Goal: Task Accomplishment & Management: Use online tool/utility

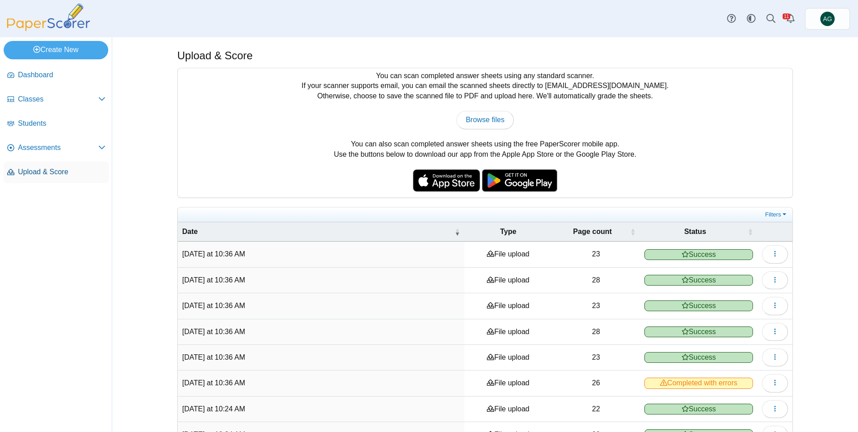
click at [34, 175] on span "Upload & Score" at bounding box center [62, 172] width 88 height 10
click at [482, 114] on link "Browse files" at bounding box center [484, 120] width 57 height 18
type input "**********"
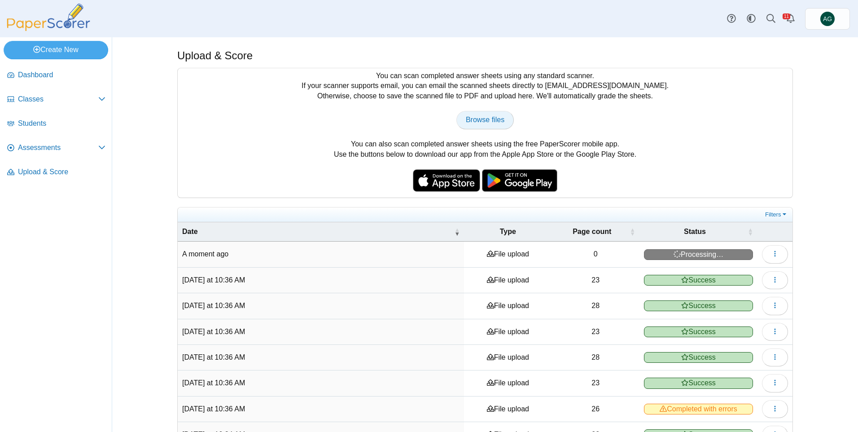
click at [483, 120] on span "Browse files" at bounding box center [485, 120] width 39 height 8
type input "**********"
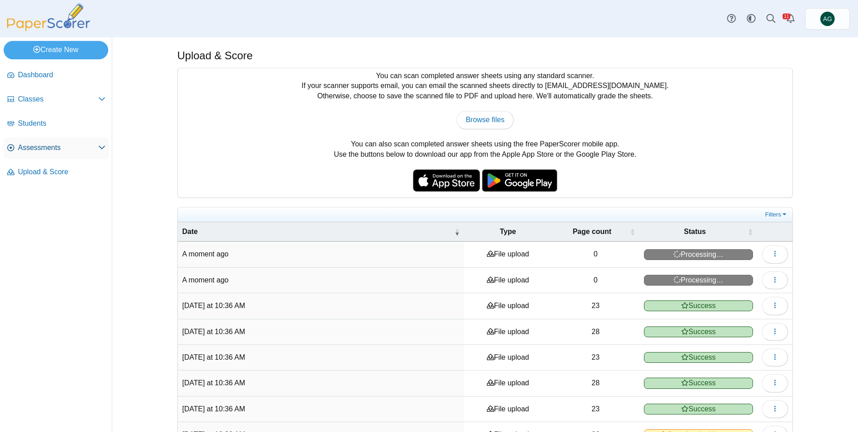
click at [40, 148] on span "Assessments" at bounding box center [58, 148] width 80 height 10
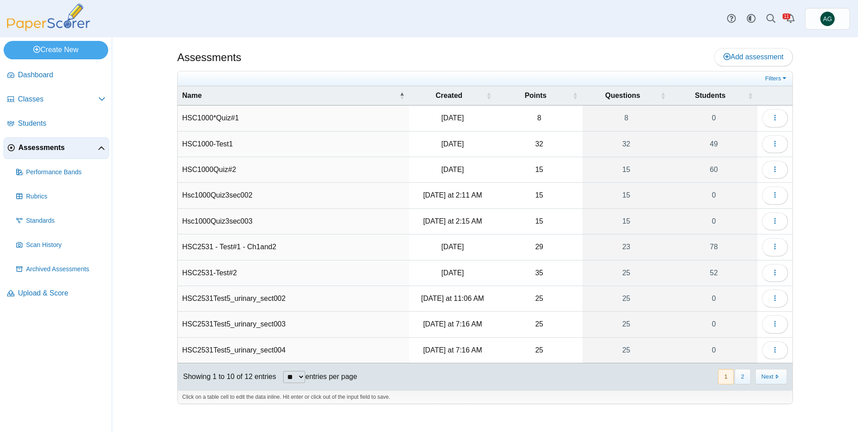
click at [295, 377] on select "** ** ** ***" at bounding box center [294, 377] width 22 height 12
select select "**"
click at [283, 371] on select "** ** ** ***" at bounding box center [294, 377] width 22 height 12
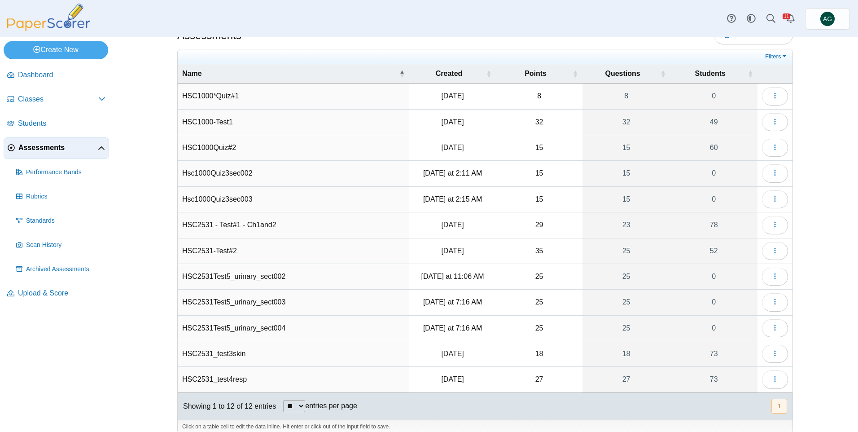
scroll to position [32, 0]
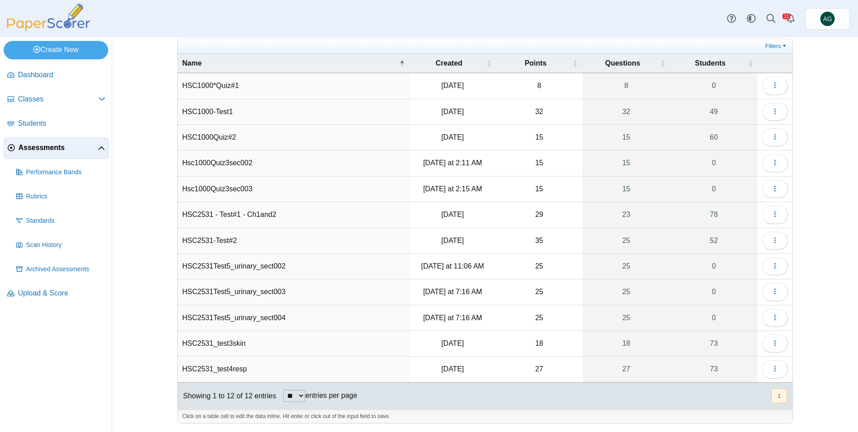
click at [259, 269] on td "HSC2531Test5_urinary_sect002" at bounding box center [294, 267] width 232 height 26
click at [772, 270] on button "button" at bounding box center [775, 266] width 26 height 18
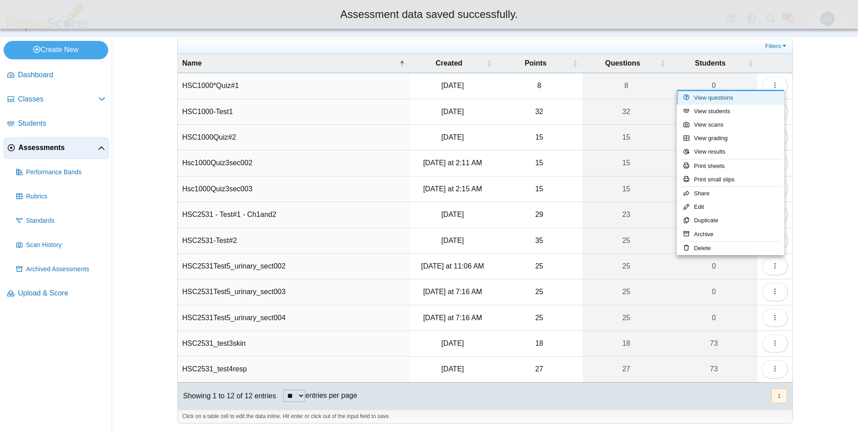
click at [726, 101] on link "View questions" at bounding box center [731, 97] width 108 height 13
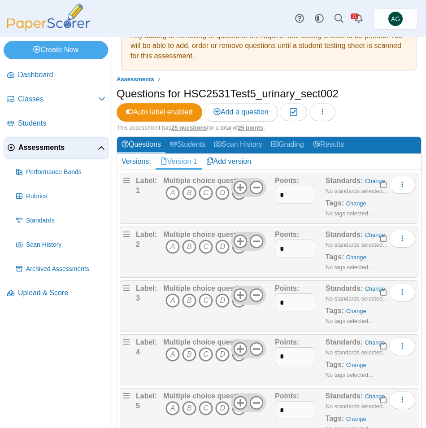
scroll to position [90, 0]
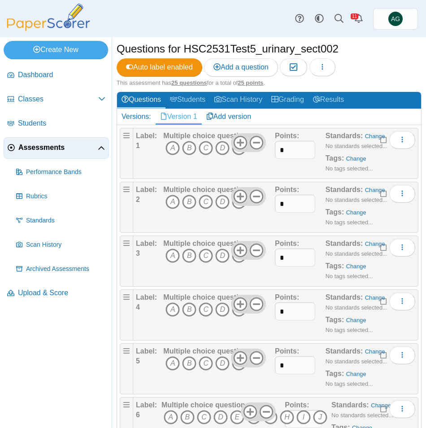
click at [240, 154] on icon "E" at bounding box center [239, 148] width 14 height 14
click at [176, 199] on icon "A" at bounding box center [173, 202] width 14 height 14
click at [201, 257] on icon "C" at bounding box center [206, 256] width 14 height 14
click at [237, 315] on icon "E" at bounding box center [239, 310] width 14 height 14
click at [170, 367] on icon "A" at bounding box center [173, 363] width 14 height 14
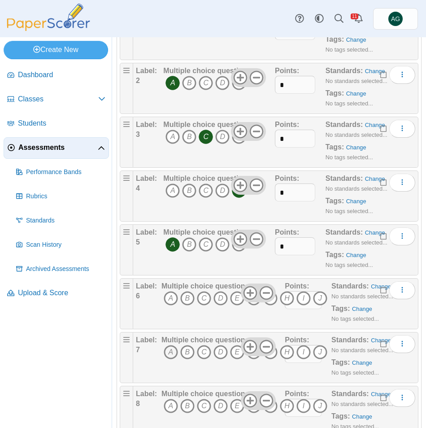
scroll to position [224, 0]
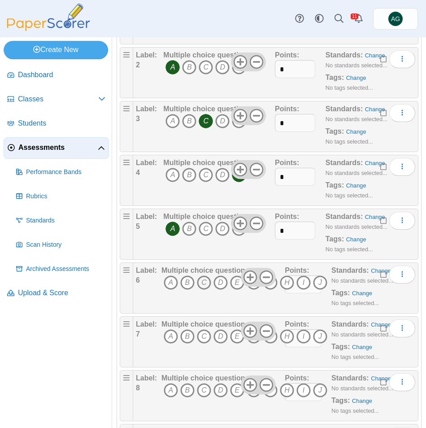
click at [202, 284] on icon "C" at bounding box center [204, 283] width 14 height 14
click at [224, 340] on icon "D" at bounding box center [221, 336] width 14 height 14
click at [237, 388] on icon "E" at bounding box center [237, 390] width 14 height 14
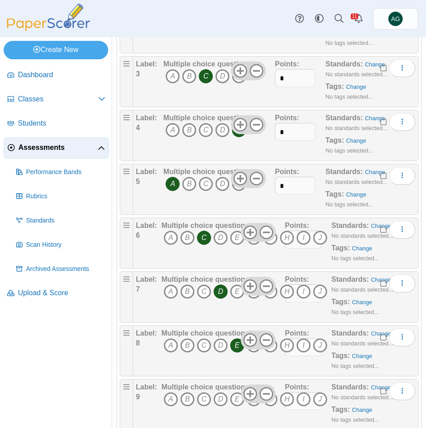
scroll to position [314, 0]
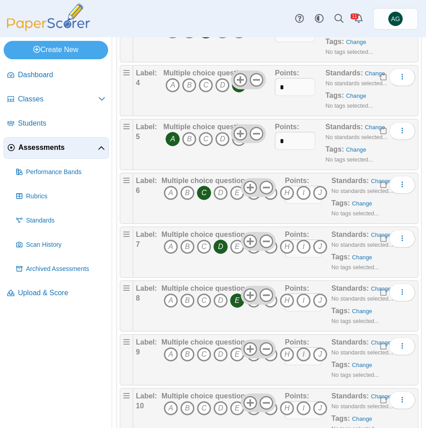
click at [302, 358] on icon "I" at bounding box center [304, 354] width 14 height 14
click at [285, 408] on icon "H" at bounding box center [287, 408] width 14 height 14
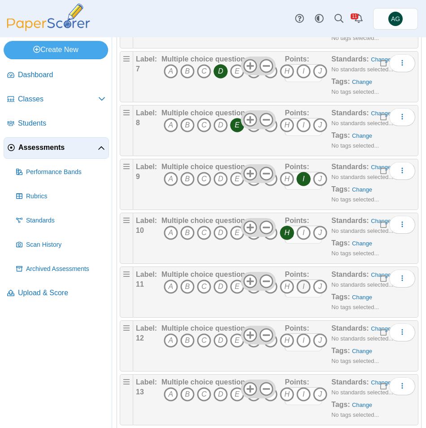
scroll to position [494, 0]
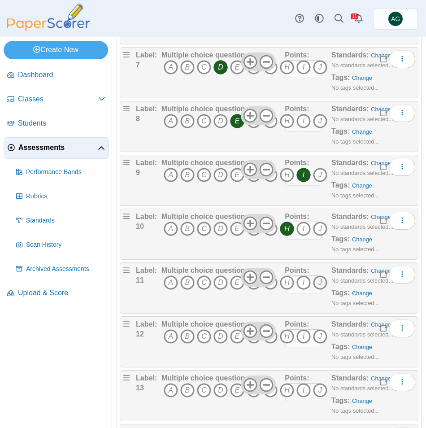
click at [320, 285] on icon "J" at bounding box center [320, 283] width 14 height 14
click at [215, 339] on icon "D" at bounding box center [221, 336] width 14 height 14
click at [173, 390] on icon "A" at bounding box center [171, 390] width 14 height 14
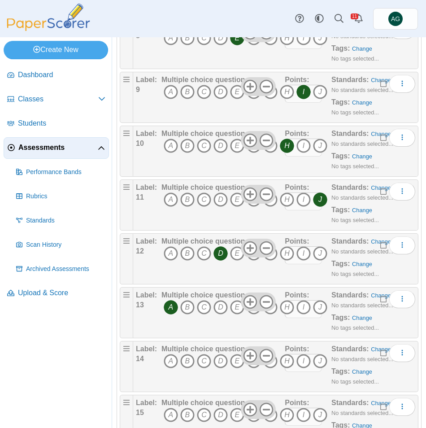
scroll to position [583, 0]
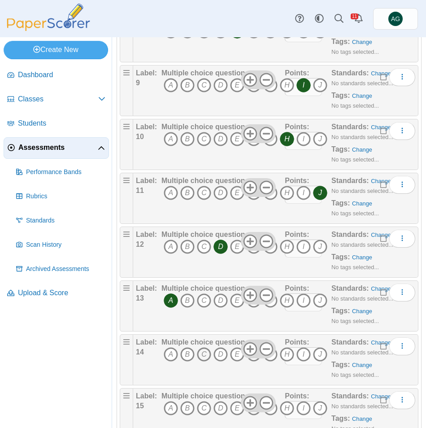
click at [201, 354] on icon "C" at bounding box center [204, 354] width 14 height 14
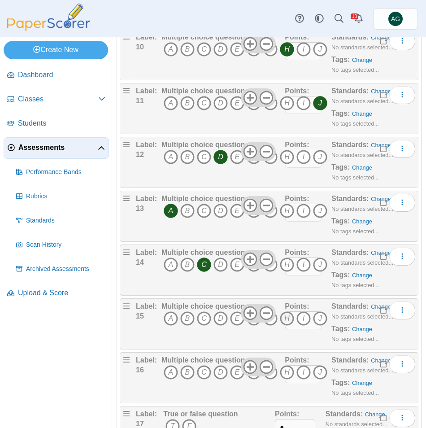
click at [290, 317] on icon "H" at bounding box center [287, 318] width 14 height 14
click at [304, 374] on icon "I" at bounding box center [304, 372] width 14 height 14
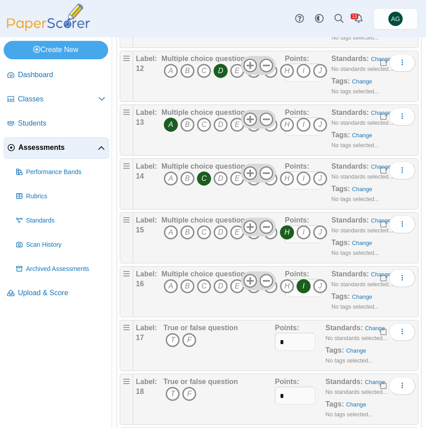
scroll to position [763, 0]
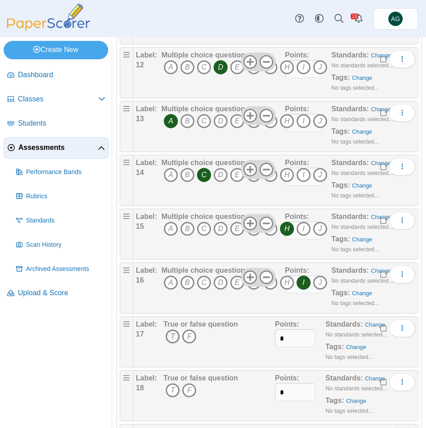
click at [172, 338] on icon "T" at bounding box center [173, 336] width 14 height 14
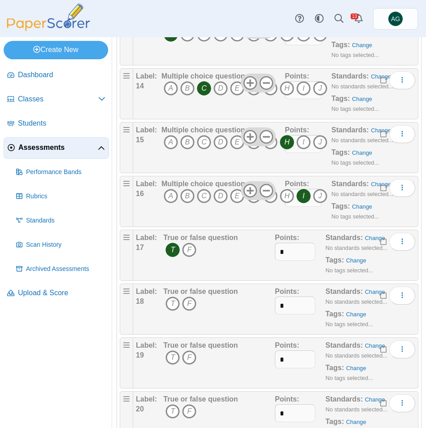
scroll to position [853, 0]
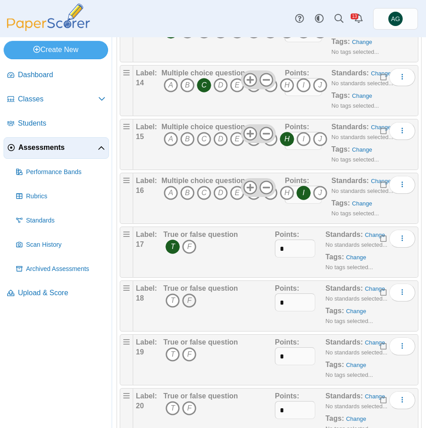
click at [189, 299] on icon "F" at bounding box center [189, 301] width 14 height 14
click at [172, 354] on icon "T" at bounding box center [173, 354] width 14 height 14
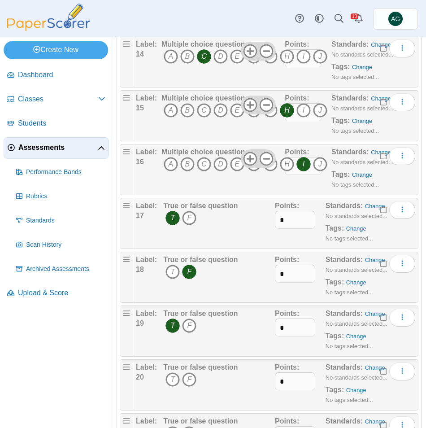
scroll to position [898, 0]
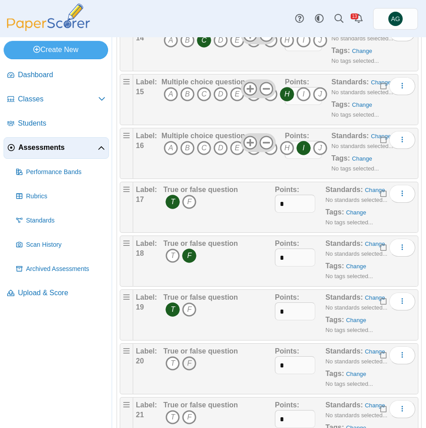
click at [190, 364] on icon "F" at bounding box center [189, 363] width 14 height 14
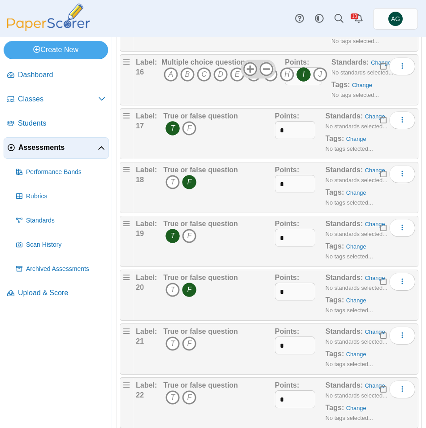
scroll to position [987, 0]
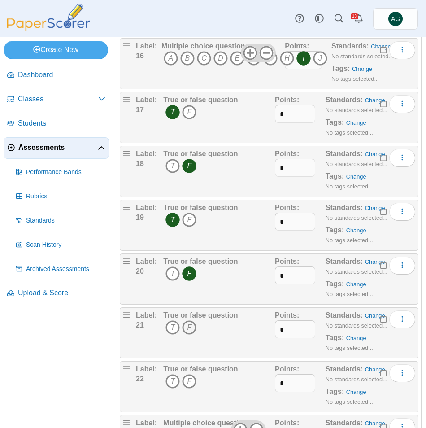
click at [193, 329] on icon "F" at bounding box center [189, 327] width 14 height 14
click at [188, 380] on icon "F" at bounding box center [189, 381] width 14 height 14
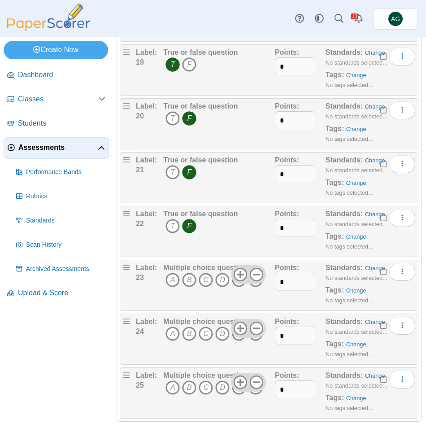
scroll to position [1154, 0]
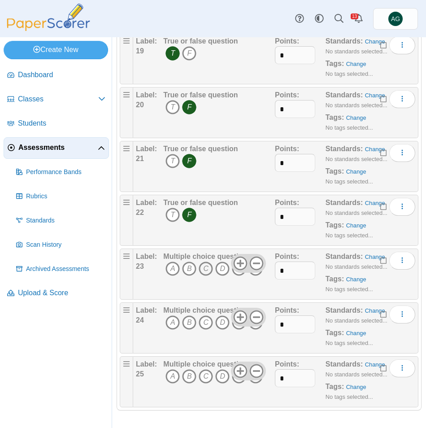
click at [206, 269] on icon "C" at bounding box center [206, 269] width 14 height 14
click at [193, 325] on icon "B" at bounding box center [189, 323] width 14 height 14
click at [171, 378] on icon "A" at bounding box center [173, 376] width 14 height 14
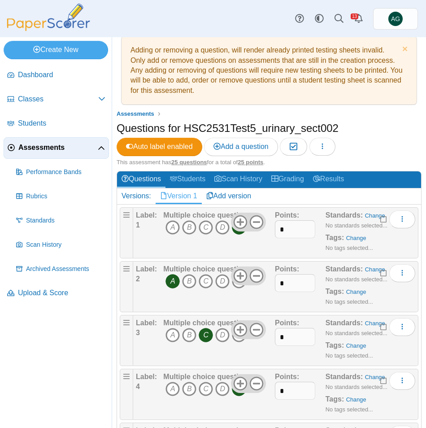
scroll to position [0, 0]
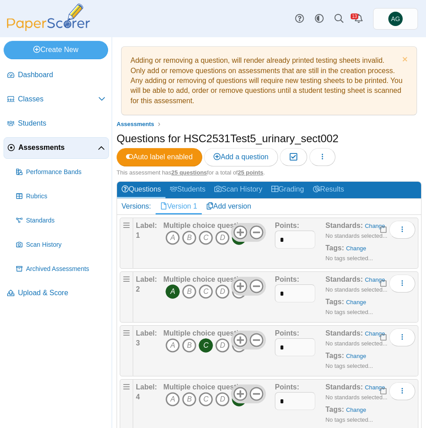
click at [52, 148] on span "Assessments" at bounding box center [57, 148] width 79 height 10
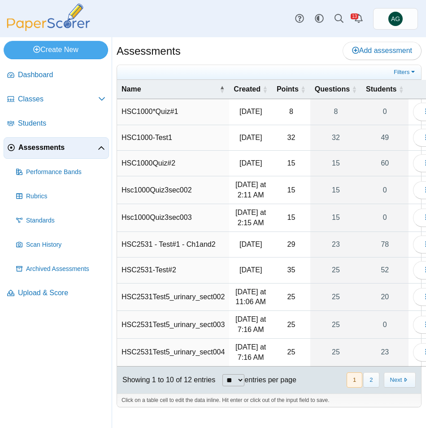
scroll to position [28, 0]
click at [193, 323] on td "HSC2531Test5_urinary_sect003" at bounding box center [173, 325] width 112 height 28
click at [413, 319] on button "button" at bounding box center [426, 325] width 26 height 18
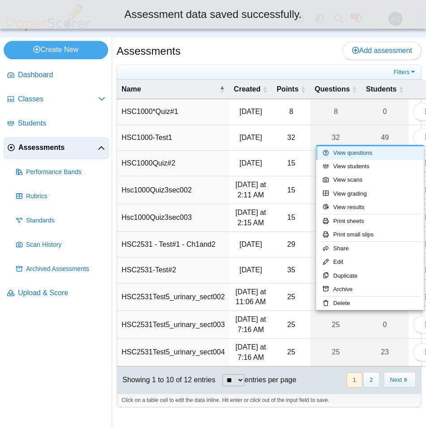
click at [363, 154] on link "View questions" at bounding box center [370, 152] width 108 height 13
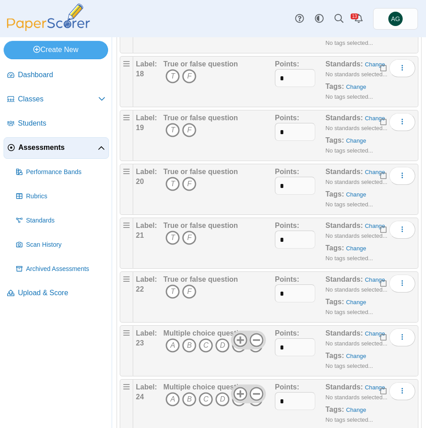
scroll to position [1154, 0]
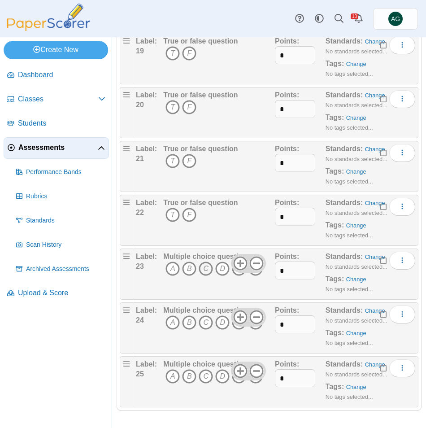
click at [206, 269] on icon "C" at bounding box center [206, 269] width 14 height 14
click at [189, 322] on icon "B" at bounding box center [189, 323] width 14 height 14
click at [170, 376] on icon "A" at bounding box center [173, 376] width 14 height 14
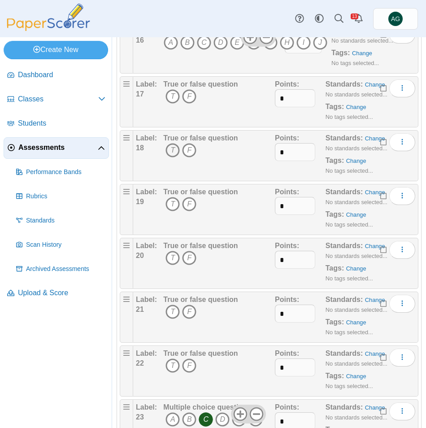
scroll to position [974, 0]
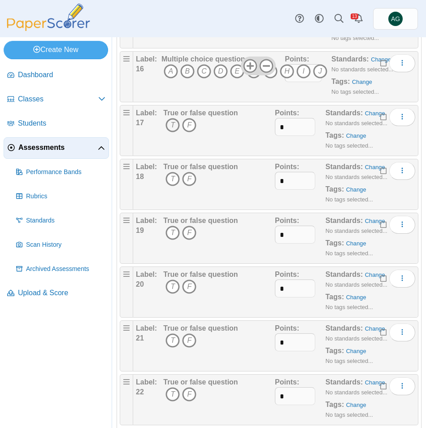
click at [171, 124] on icon "T" at bounding box center [173, 125] width 14 height 14
click at [189, 180] on icon "F" at bounding box center [189, 179] width 14 height 14
click at [171, 235] on icon "T" at bounding box center [173, 233] width 14 height 14
click at [189, 290] on icon "F" at bounding box center [189, 287] width 14 height 14
click at [189, 345] on icon "F" at bounding box center [189, 340] width 14 height 14
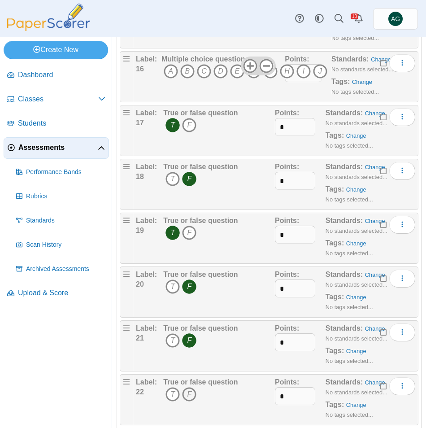
click at [189, 396] on icon "F" at bounding box center [189, 394] width 14 height 14
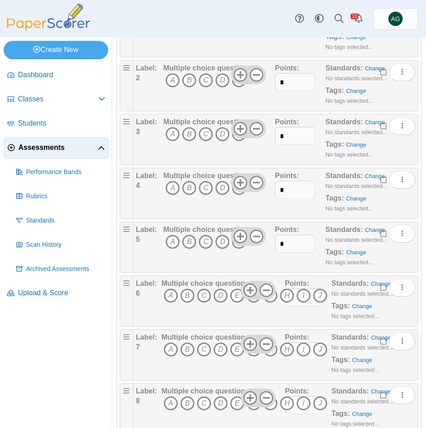
scroll to position [301, 0]
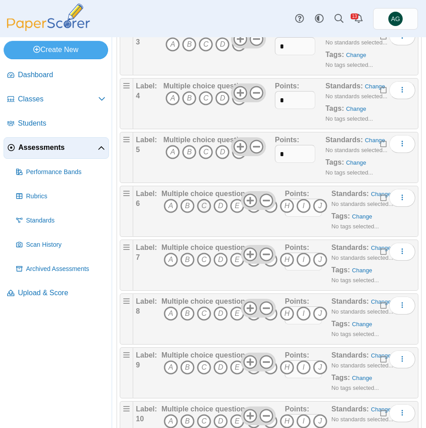
click at [208, 207] on icon "C" at bounding box center [204, 206] width 14 height 14
click at [224, 260] on icon "D" at bounding box center [221, 260] width 14 height 14
click at [235, 314] on icon "E" at bounding box center [237, 314] width 14 height 14
click at [300, 313] on icon "I" at bounding box center [304, 314] width 14 height 14
click at [291, 369] on icon "H" at bounding box center [287, 367] width 14 height 14
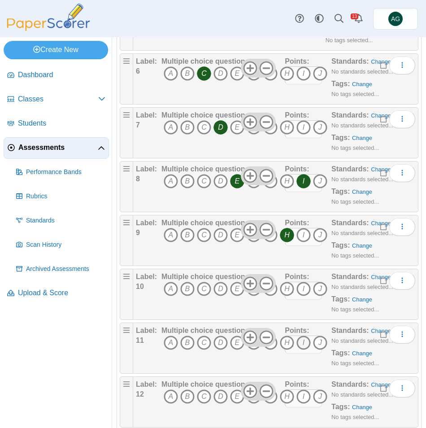
scroll to position [436, 0]
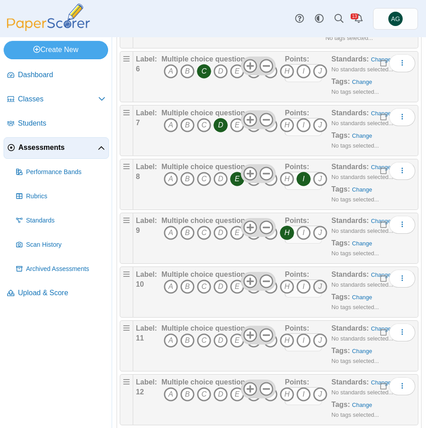
click at [321, 285] on icon "J" at bounding box center [320, 287] width 14 height 14
click at [226, 342] on icon "D" at bounding box center [221, 340] width 14 height 14
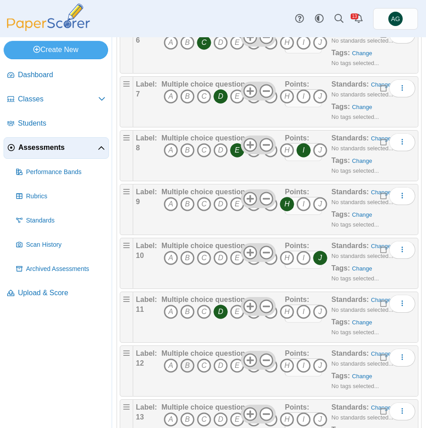
scroll to position [481, 0]
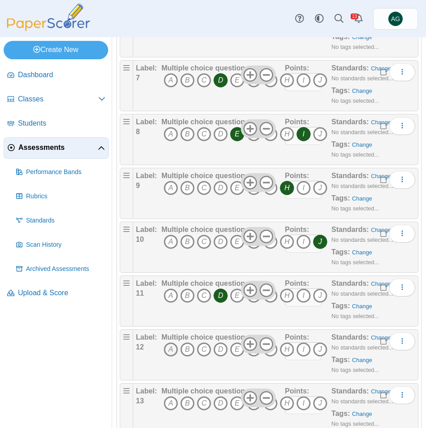
click at [168, 350] on icon "A" at bounding box center [171, 349] width 14 height 14
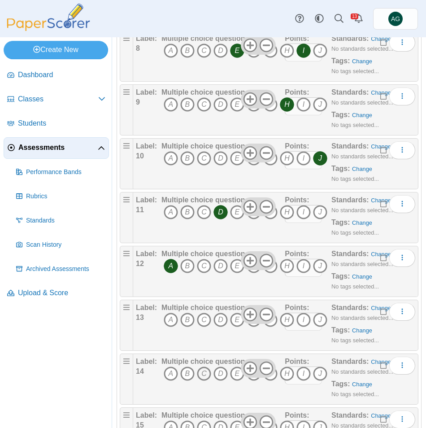
scroll to position [570, 0]
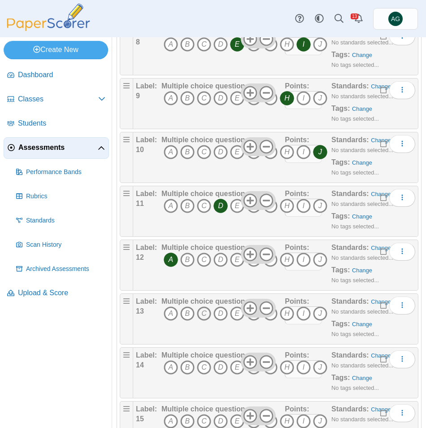
click at [201, 313] on icon "C" at bounding box center [204, 314] width 14 height 14
click at [285, 366] on icon "H" at bounding box center [287, 367] width 14 height 14
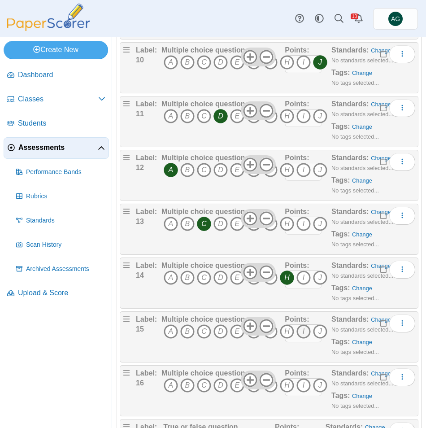
click at [301, 333] on icon "I" at bounding box center [304, 332] width 14 height 14
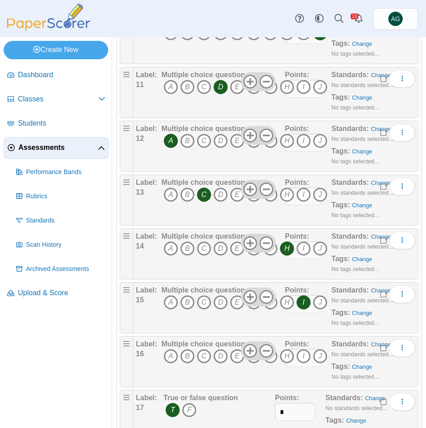
scroll to position [705, 0]
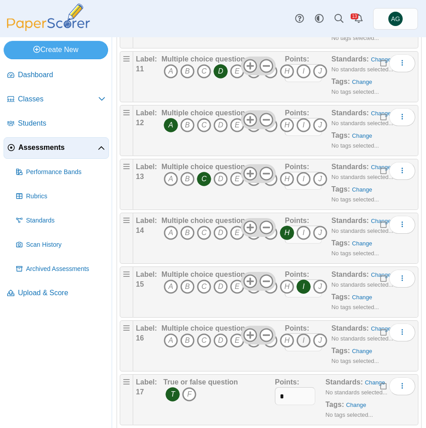
click at [302, 341] on icon "I" at bounding box center [304, 340] width 14 height 14
click at [287, 289] on icon "H" at bounding box center [287, 287] width 14 height 14
click at [302, 288] on icon "I" at bounding box center [304, 287] width 14 height 14
click at [292, 237] on icon "H" at bounding box center [287, 233] width 14 height 14
click at [206, 232] on icon "C" at bounding box center [204, 233] width 14 height 14
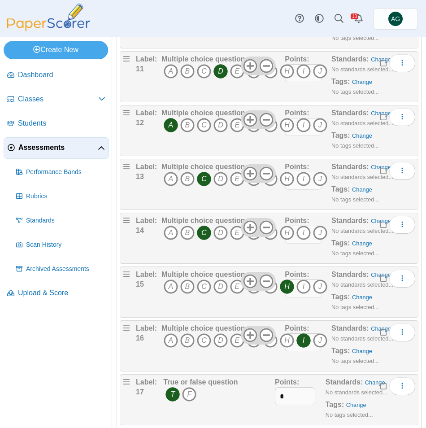
click at [205, 180] on icon "C" at bounding box center [204, 179] width 14 height 14
click at [170, 181] on icon "A" at bounding box center [171, 179] width 14 height 14
click at [221, 129] on icon "D" at bounding box center [221, 125] width 14 height 14
click at [172, 127] on icon "A" at bounding box center [171, 125] width 14 height 14
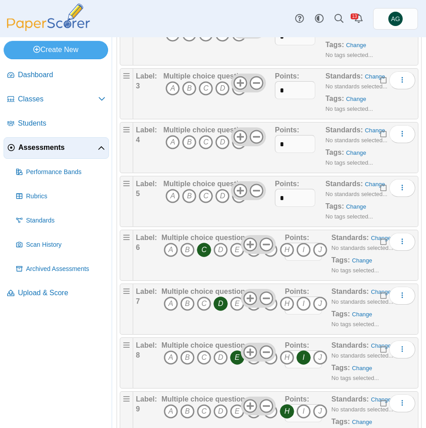
scroll to position [256, 0]
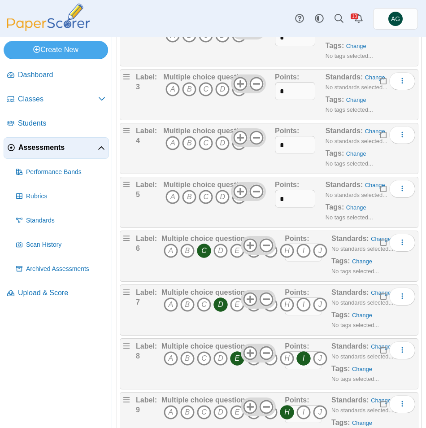
click at [205, 250] on icon "C" at bounding box center [204, 251] width 14 height 14
click at [220, 301] on icon "D" at bounding box center [221, 305] width 14 height 14
click at [232, 358] on icon "E" at bounding box center [237, 358] width 14 height 14
click at [307, 359] on icon "I" at bounding box center [304, 358] width 14 height 14
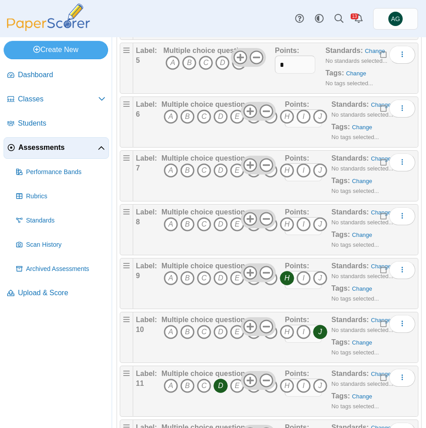
scroll to position [391, 0]
click at [285, 274] on icon "H" at bounding box center [287, 278] width 14 height 14
click at [317, 332] on icon "J" at bounding box center [320, 332] width 14 height 14
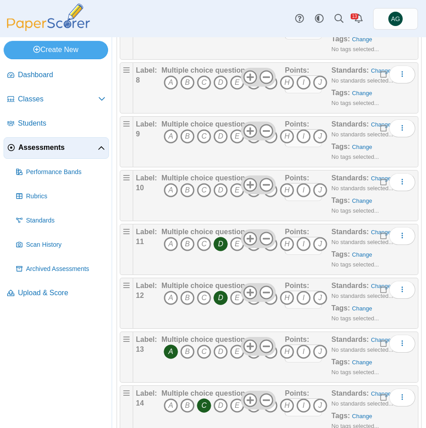
scroll to position [570, 0]
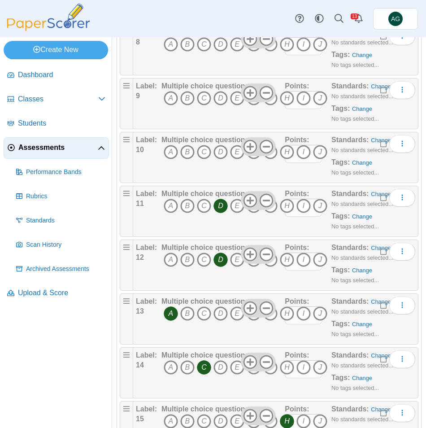
click at [221, 205] on icon "D" at bounding box center [221, 206] width 14 height 14
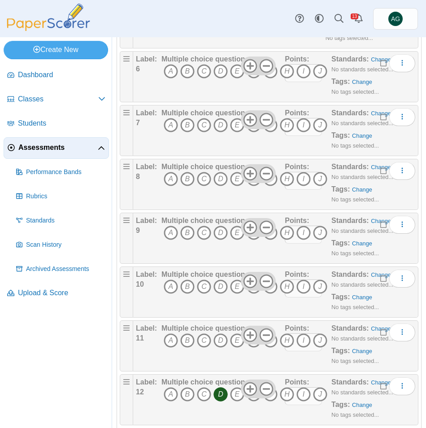
scroll to position [391, 0]
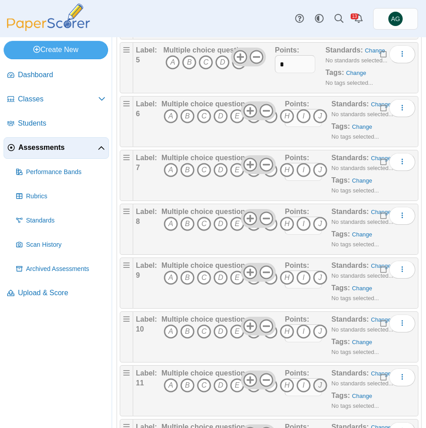
click at [323, 385] on icon "J" at bounding box center [320, 385] width 14 height 14
click at [290, 331] on icon "H" at bounding box center [287, 332] width 14 height 14
click at [299, 277] on icon "I" at bounding box center [304, 278] width 14 height 14
click at [232, 228] on icon "E" at bounding box center [237, 224] width 14 height 14
click at [215, 168] on icon "D" at bounding box center [221, 170] width 14 height 14
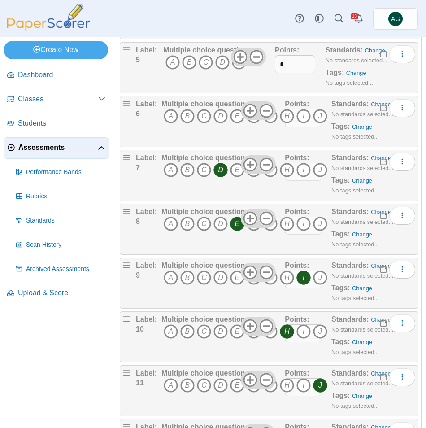
click at [196, 114] on span "A B C D E F G H I J" at bounding box center [245, 117] width 166 height 17
click at [201, 114] on icon "C" at bounding box center [204, 116] width 14 height 14
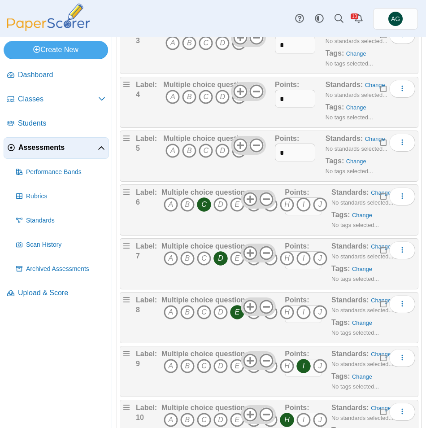
scroll to position [301, 0]
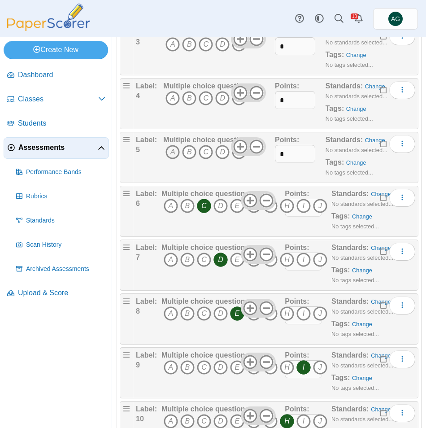
click at [177, 150] on icon "A" at bounding box center [173, 152] width 14 height 14
click at [238, 102] on icon "E" at bounding box center [239, 98] width 14 height 14
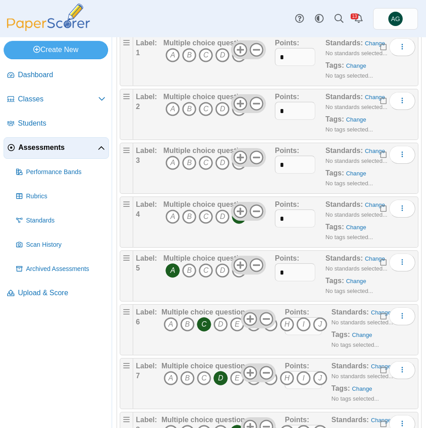
scroll to position [167, 0]
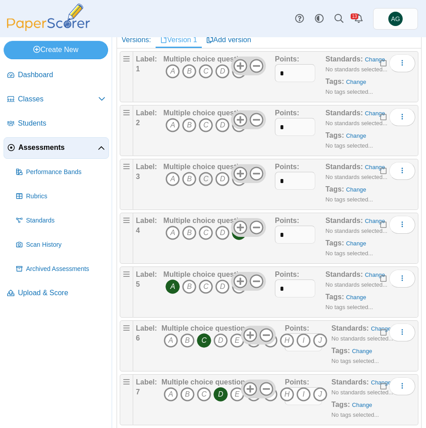
click at [203, 181] on icon "C" at bounding box center [206, 179] width 14 height 14
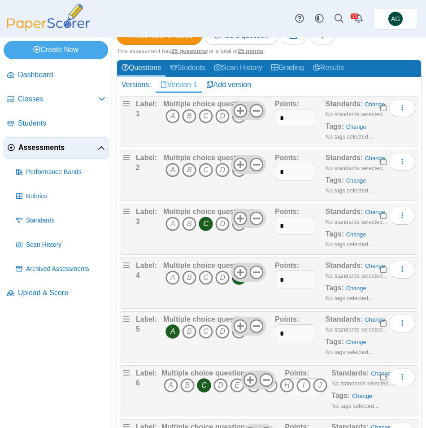
click at [169, 171] on icon "A" at bounding box center [173, 170] width 14 height 14
click at [241, 123] on icon "E" at bounding box center [239, 116] width 14 height 14
click at [51, 153] on span "Assessments" at bounding box center [57, 148] width 79 height 10
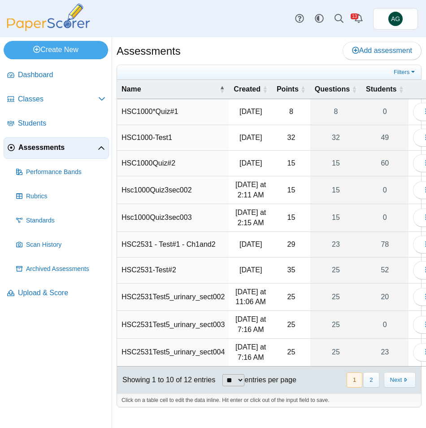
click at [209, 367] on td "HSC2531Test5_urinary_sect004" at bounding box center [173, 353] width 112 height 28
click at [413, 361] on button "button" at bounding box center [426, 352] width 26 height 18
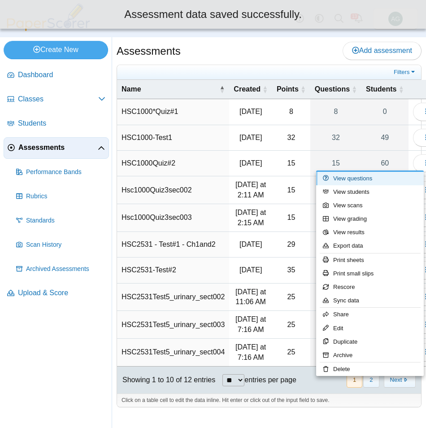
click at [383, 178] on link "View questions" at bounding box center [370, 178] width 108 height 13
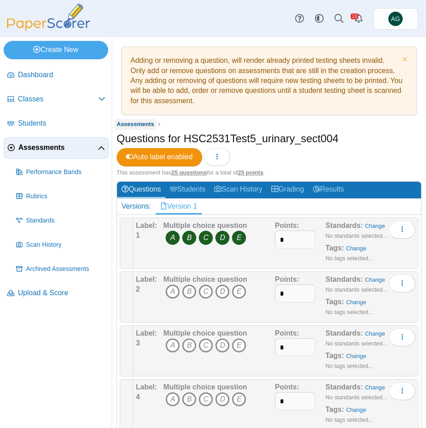
click at [141, 124] on span "Assessments" at bounding box center [136, 124] width 38 height 7
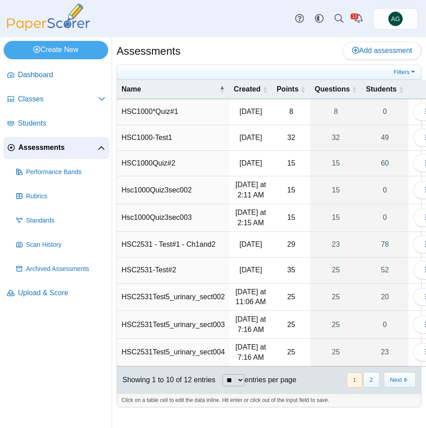
click at [205, 367] on td "HSC2531Test5_urinary_sect004" at bounding box center [173, 353] width 112 height 28
click at [413, 361] on button "button" at bounding box center [426, 352] width 26 height 18
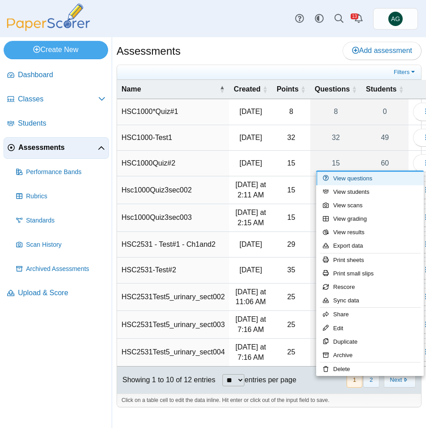
click at [367, 179] on link "View questions" at bounding box center [370, 178] width 108 height 13
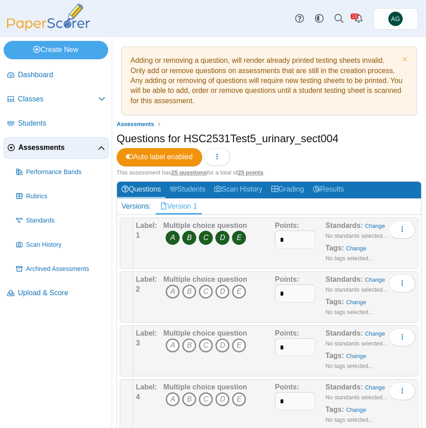
click at [172, 293] on icon "A" at bounding box center [173, 292] width 14 height 14
click at [209, 346] on icon "C" at bounding box center [206, 345] width 14 height 14
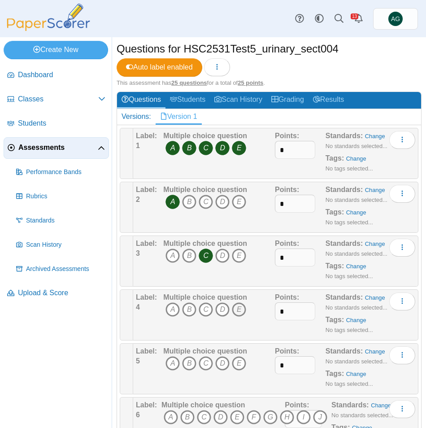
click at [237, 315] on icon "E" at bounding box center [239, 310] width 14 height 14
click at [167, 361] on icon "A" at bounding box center [173, 363] width 14 height 14
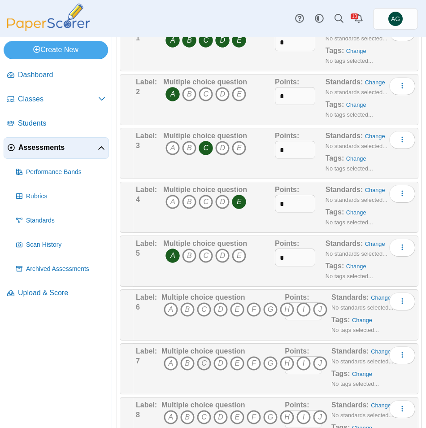
scroll to position [224, 0]
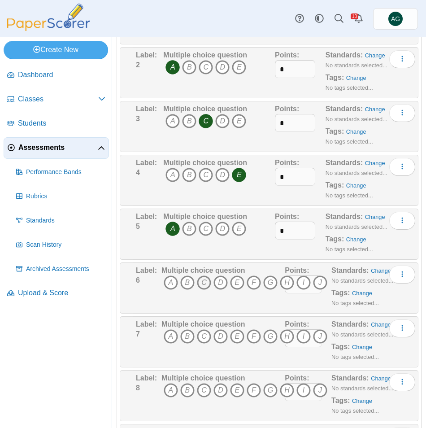
click at [202, 284] on icon "C" at bounding box center [204, 283] width 14 height 14
click at [221, 335] on icon "D" at bounding box center [221, 336] width 14 height 14
click at [234, 392] on icon "E" at bounding box center [237, 390] width 14 height 14
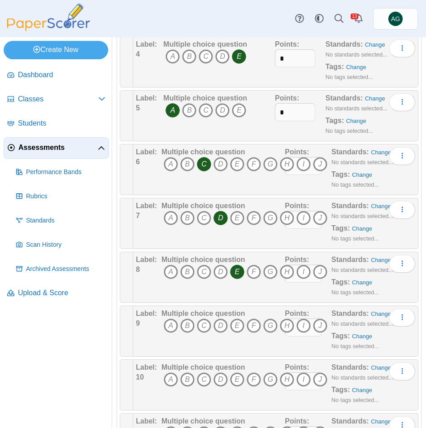
scroll to position [359, 0]
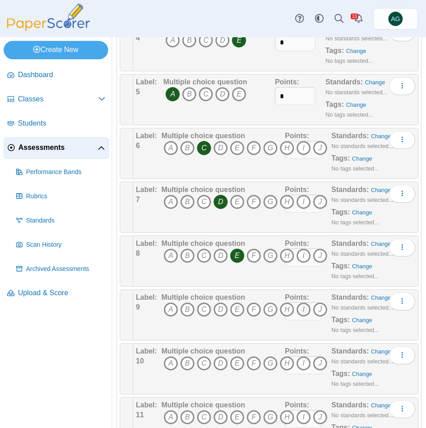
click at [299, 307] on icon "I" at bounding box center [304, 310] width 14 height 14
click at [292, 363] on icon "H" at bounding box center [287, 363] width 14 height 14
click at [318, 412] on icon "J" at bounding box center [320, 417] width 14 height 14
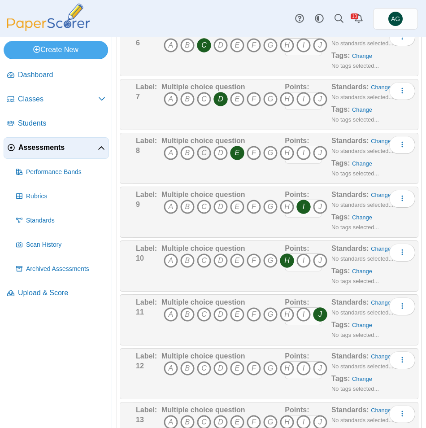
scroll to position [539, 0]
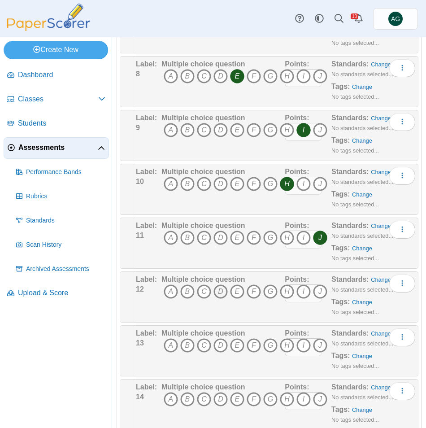
click at [219, 291] on icon "D" at bounding box center [221, 292] width 14 height 14
click at [167, 347] on icon "A" at bounding box center [171, 345] width 14 height 14
click at [199, 394] on icon "C" at bounding box center [204, 399] width 14 height 14
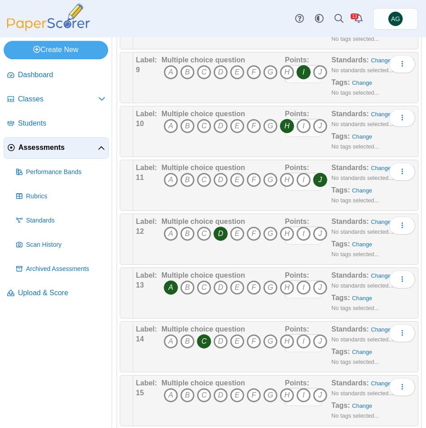
scroll to position [673, 0]
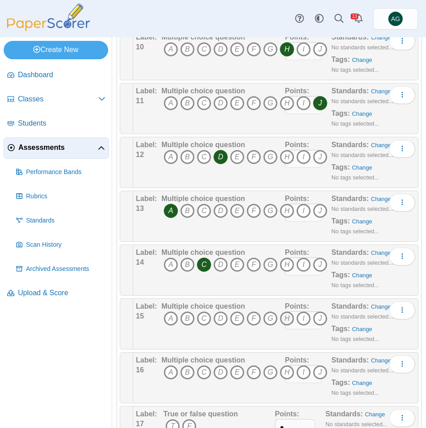
click at [287, 316] on icon "H" at bounding box center [287, 318] width 14 height 14
click at [304, 371] on icon "I" at bounding box center [304, 372] width 14 height 14
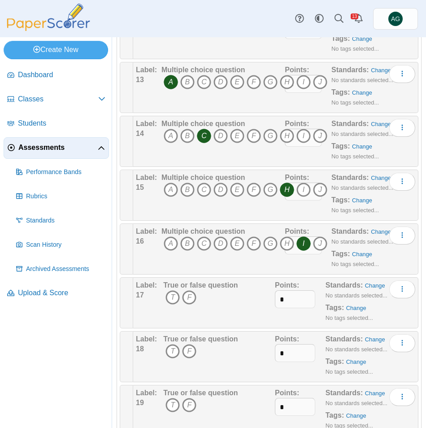
scroll to position [808, 0]
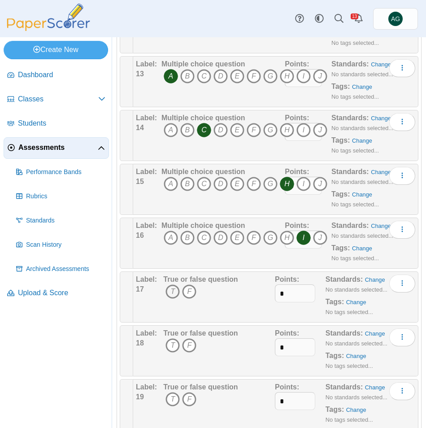
click at [174, 291] on icon "T" at bounding box center [173, 292] width 14 height 14
click at [188, 346] on icon "F" at bounding box center [189, 345] width 14 height 14
click at [168, 395] on icon "T" at bounding box center [173, 399] width 14 height 14
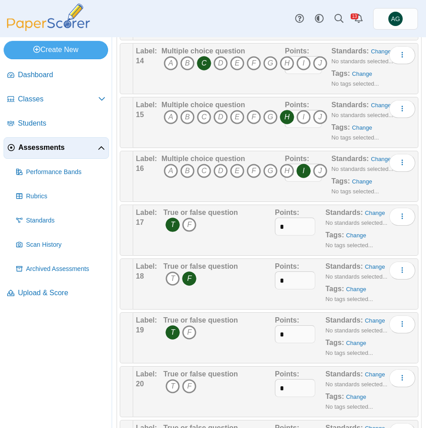
scroll to position [987, 0]
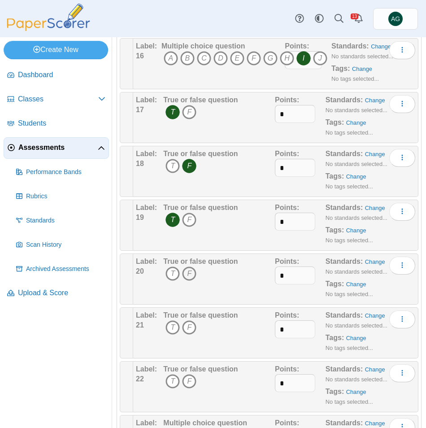
click at [190, 271] on icon "F" at bounding box center [189, 274] width 14 height 14
click at [194, 326] on icon "F" at bounding box center [189, 327] width 14 height 14
click at [187, 380] on icon "F" at bounding box center [189, 381] width 14 height 14
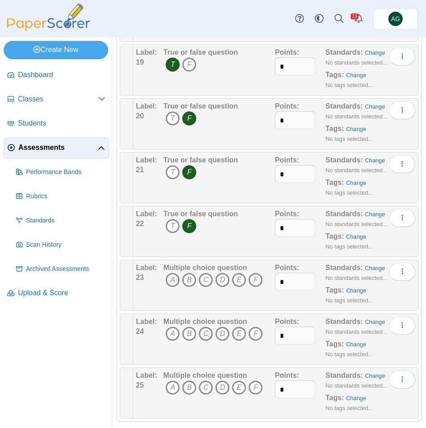
scroll to position [1154, 0]
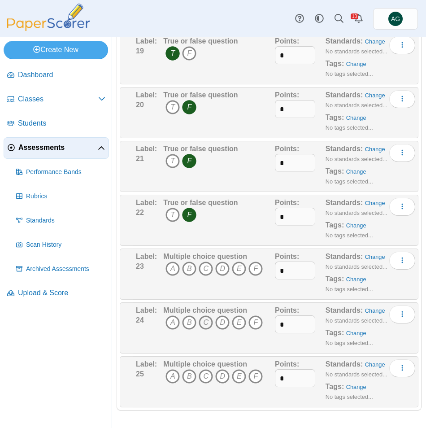
click at [206, 321] on icon "C" at bounding box center [206, 323] width 14 height 14
click at [204, 263] on icon "C" at bounding box center [206, 269] width 14 height 14
click at [190, 325] on icon "B" at bounding box center [189, 323] width 14 height 14
drag, startPoint x: 167, startPoint y: 376, endPoint x: 169, endPoint y: 370, distance: 6.0
click at [167, 375] on icon "A" at bounding box center [173, 376] width 14 height 14
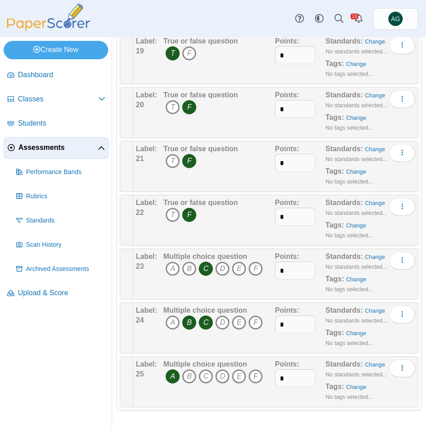
click at [203, 319] on icon "C" at bounding box center [206, 323] width 14 height 14
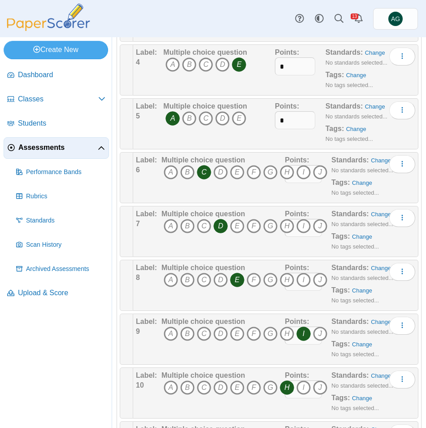
scroll to position [256, 0]
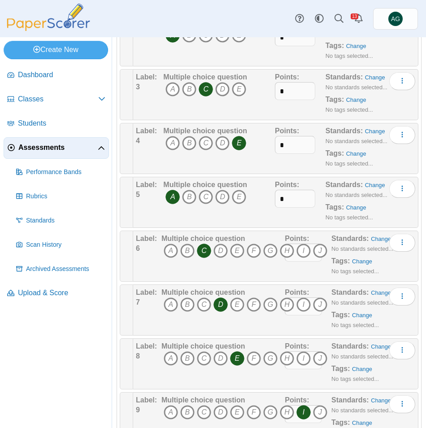
click at [56, 148] on span "Assessments" at bounding box center [57, 148] width 79 height 10
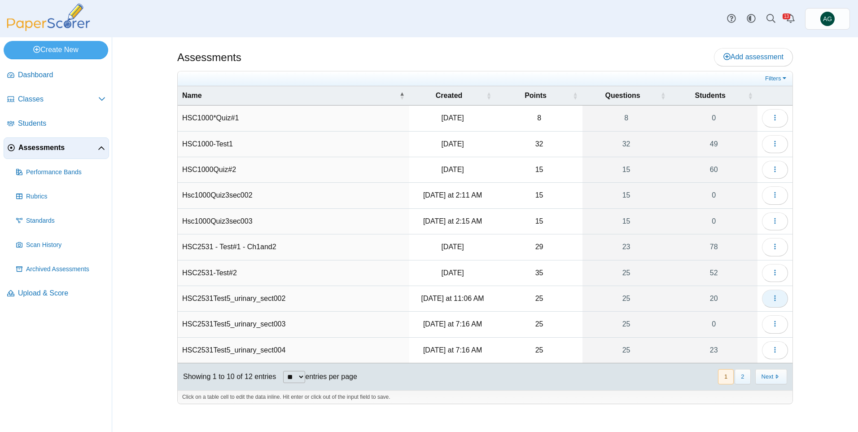
click at [426, 298] on icon "button" at bounding box center [775, 297] width 7 height 7
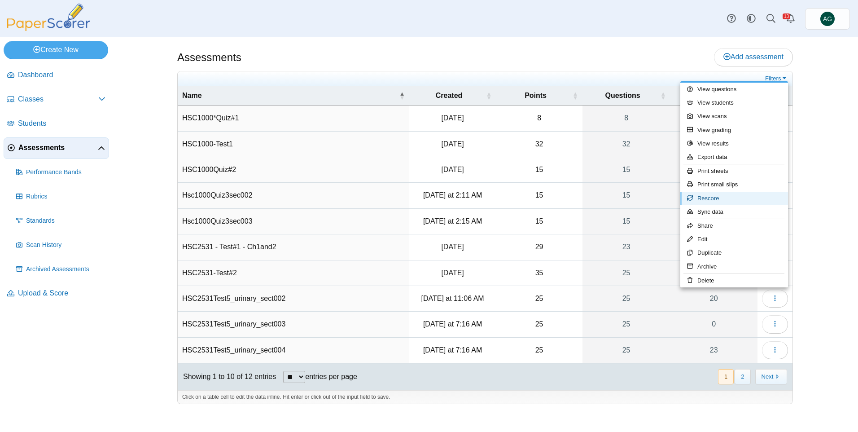
click at [426, 200] on link "Rescore" at bounding box center [734, 198] width 108 height 13
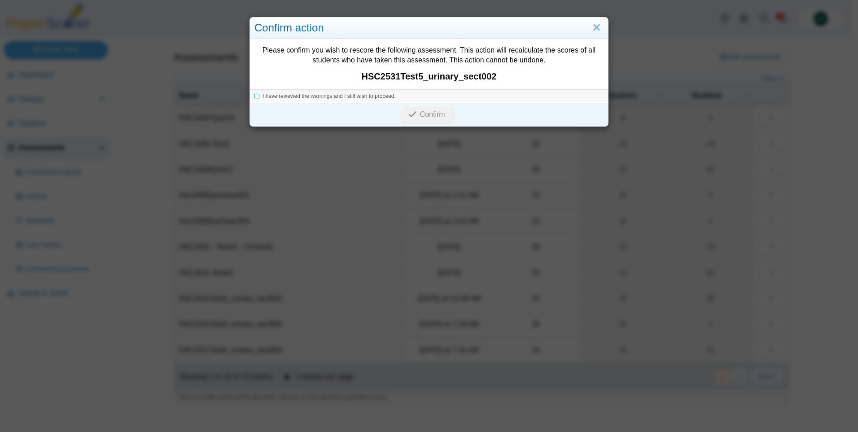
click at [392, 92] on li "I have reviewed the warnings and I still wish to proceed." at bounding box center [428, 96] width 349 height 8
click at [363, 96] on span "I have reviewed the warnings and I still wish to proceed." at bounding box center [329, 96] width 133 height 6
click at [402, 112] on button "Confirm" at bounding box center [426, 114] width 55 height 18
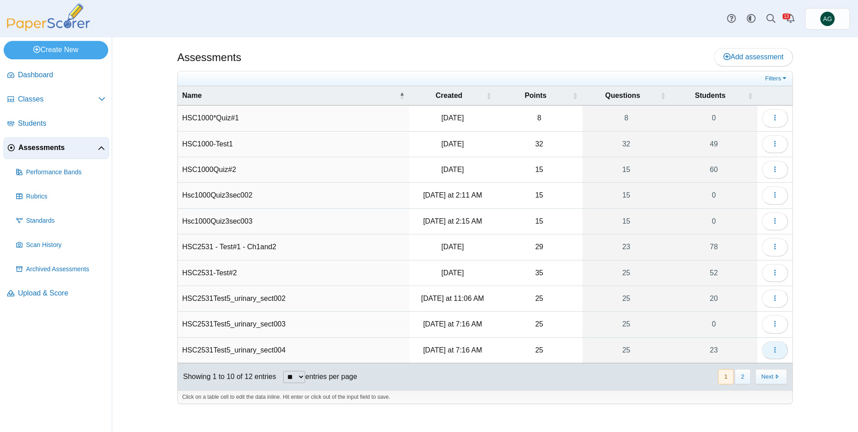
click at [426, 351] on icon "button" at bounding box center [775, 349] width 7 height 7
click at [772, 351] on icon "button" at bounding box center [775, 349] width 7 height 7
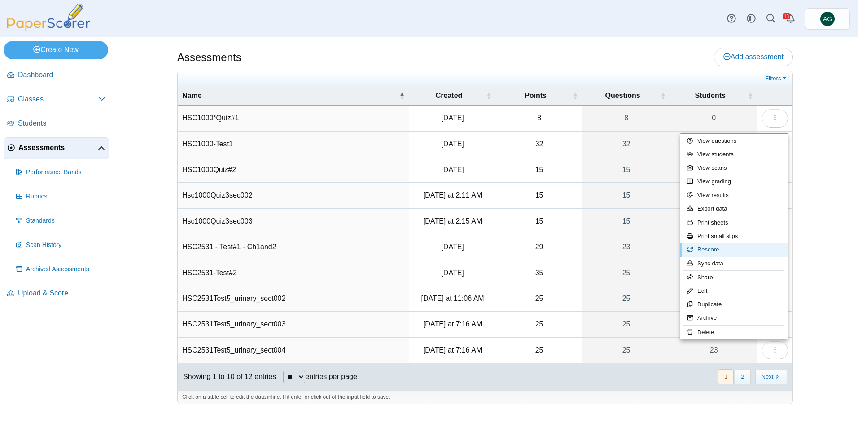
click at [712, 248] on link "Rescore" at bounding box center [734, 249] width 108 height 13
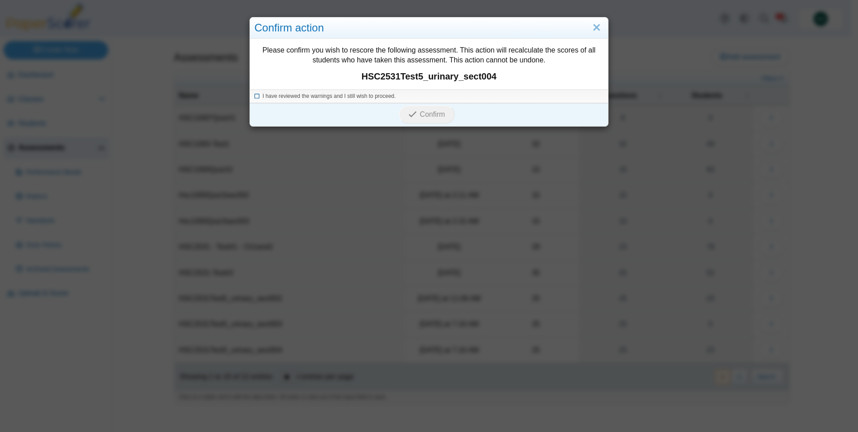
click at [347, 95] on span "I have reviewed the warnings and I still wish to proceed." at bounding box center [329, 96] width 133 height 6
click at [420, 118] on span "Confirm" at bounding box center [432, 114] width 25 height 8
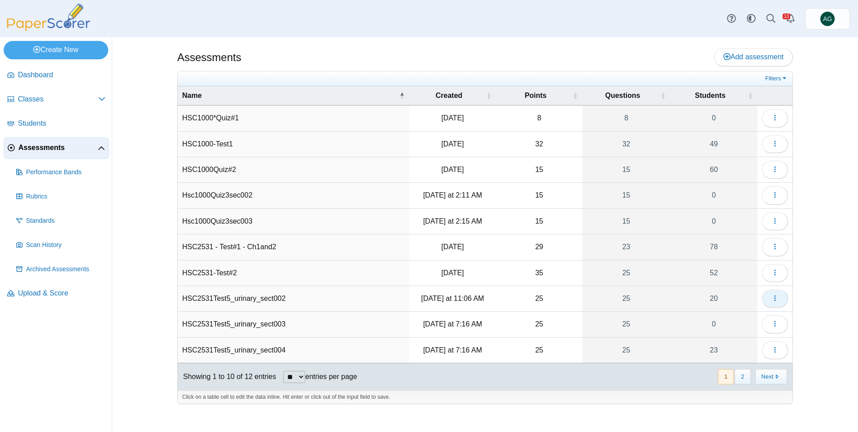
click at [782, 301] on button "button" at bounding box center [775, 299] width 26 height 18
click at [775, 295] on icon "button" at bounding box center [775, 297] width 7 height 7
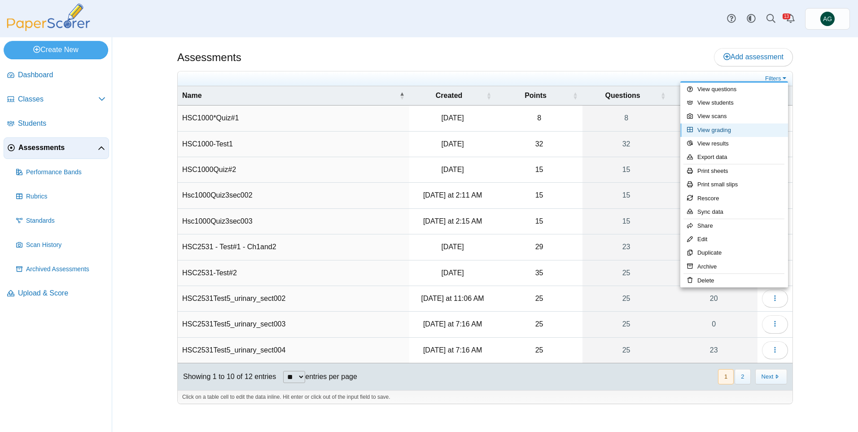
click at [735, 129] on link "View grading" at bounding box center [734, 129] width 108 height 13
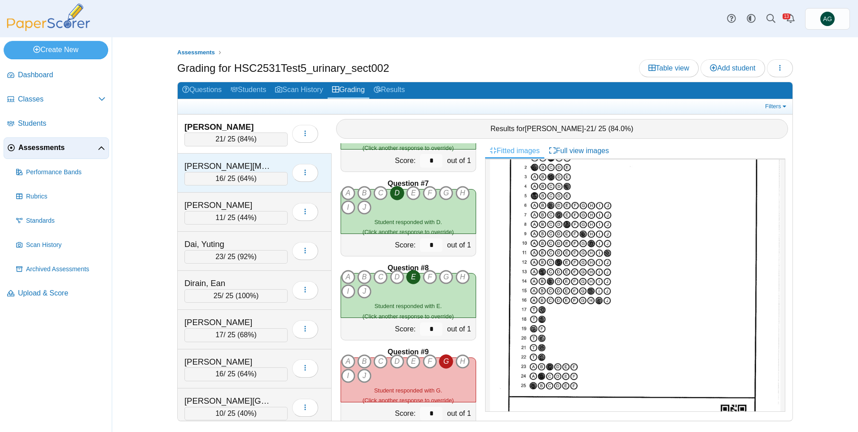
scroll to position [494, 0]
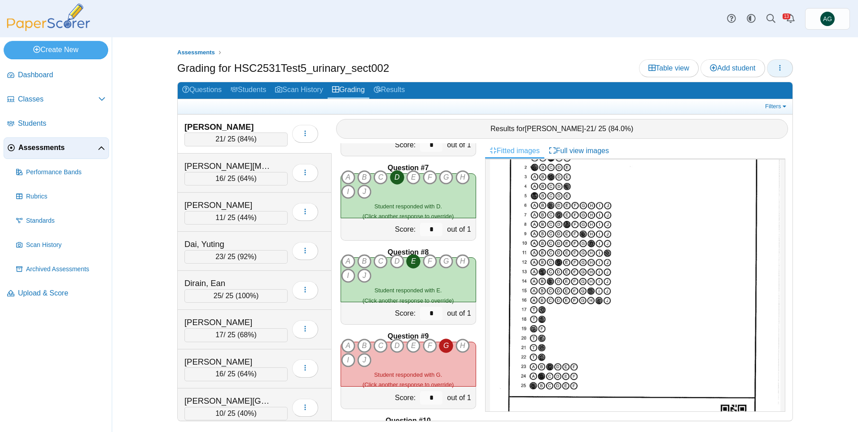
click at [774, 70] on button "button" at bounding box center [780, 68] width 26 height 18
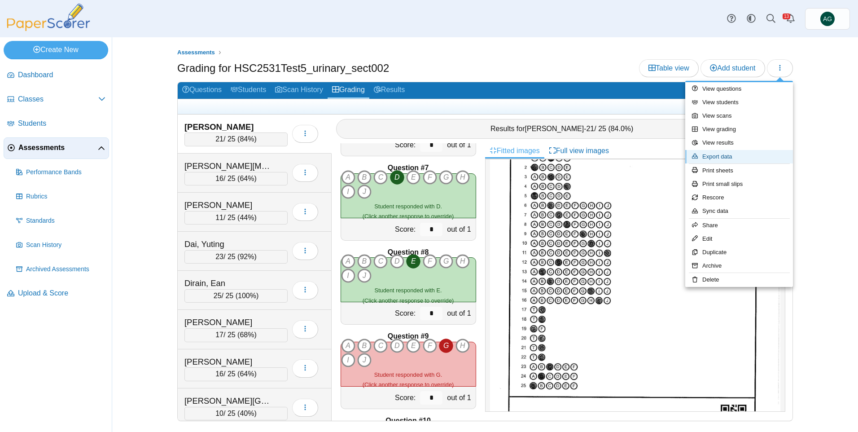
click at [737, 152] on link "Export data" at bounding box center [739, 156] width 108 height 13
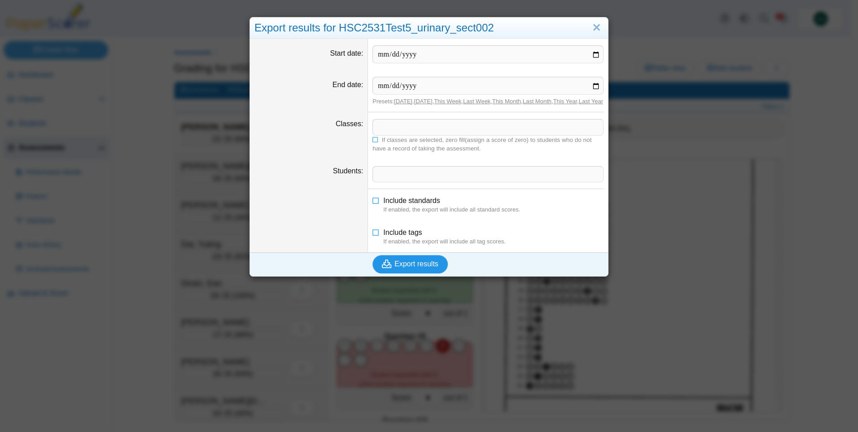
click at [410, 268] on span "Export results" at bounding box center [417, 264] width 44 height 8
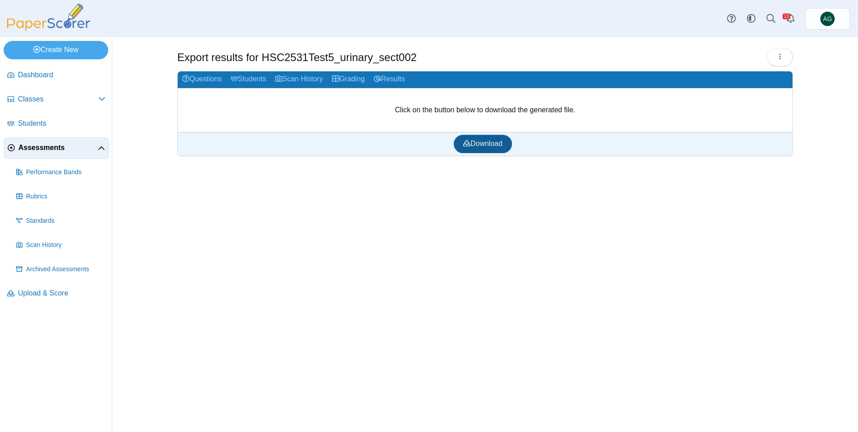
click at [496, 145] on span "Download" at bounding box center [482, 144] width 39 height 8
drag, startPoint x: 544, startPoint y: 241, endPoint x: 535, endPoint y: 231, distance: 12.8
click at [544, 241] on div "Export results for HSC2531Test5_urinary_sect002 Loading…" at bounding box center [485, 234] width 673 height 395
click at [50, 79] on span "Dashboard" at bounding box center [62, 75] width 88 height 10
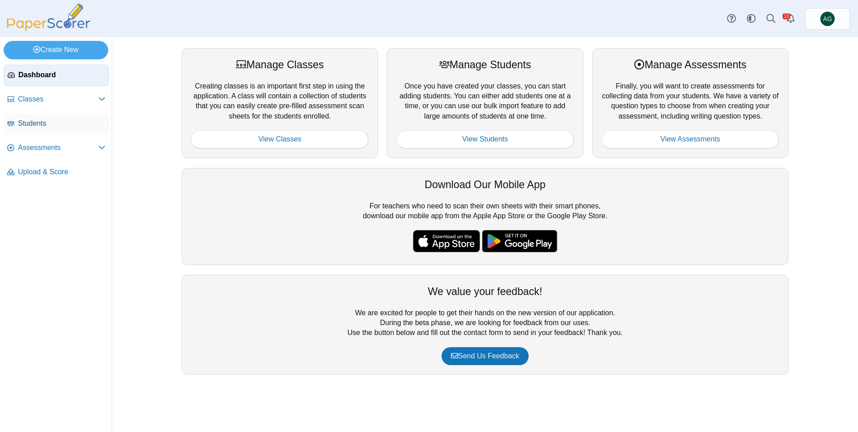
click at [49, 127] on span "Students" at bounding box center [62, 123] width 88 height 10
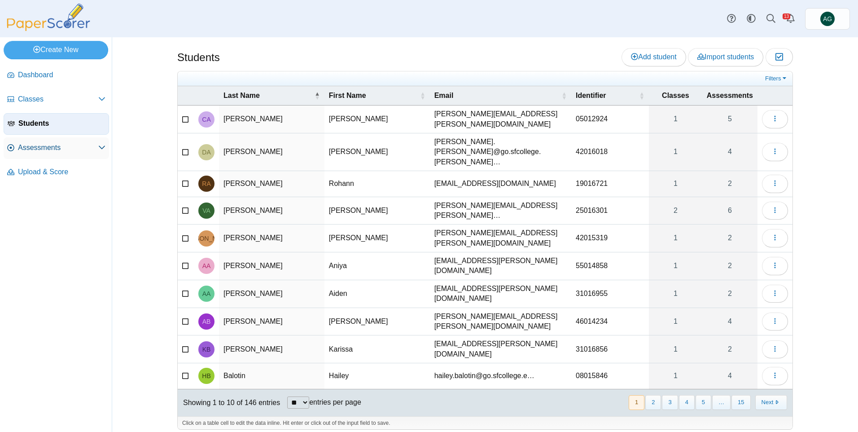
click at [53, 143] on span "Assessments" at bounding box center [58, 148] width 80 height 10
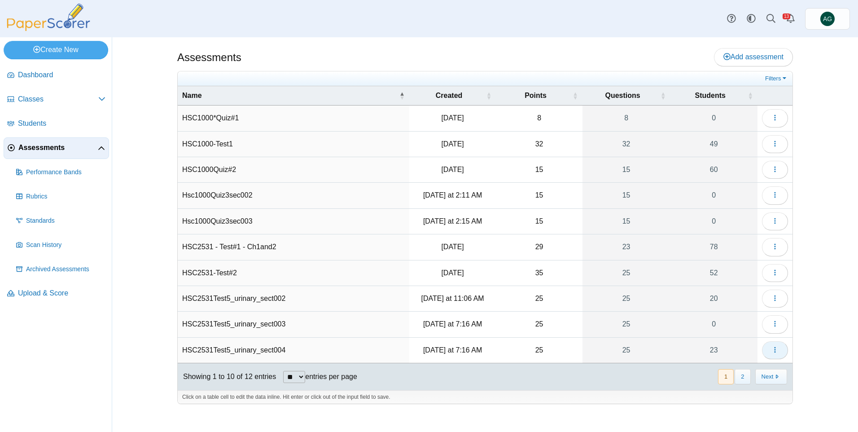
click at [772, 347] on icon "button" at bounding box center [775, 349] width 7 height 7
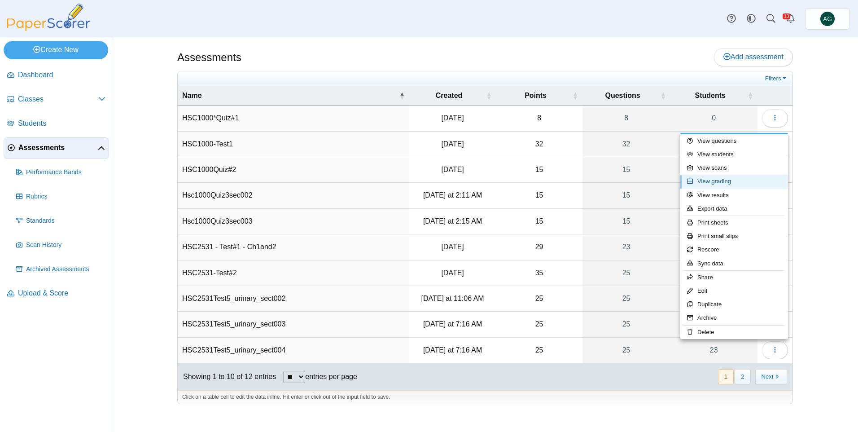
click at [715, 180] on link "View grading" at bounding box center [734, 181] width 108 height 13
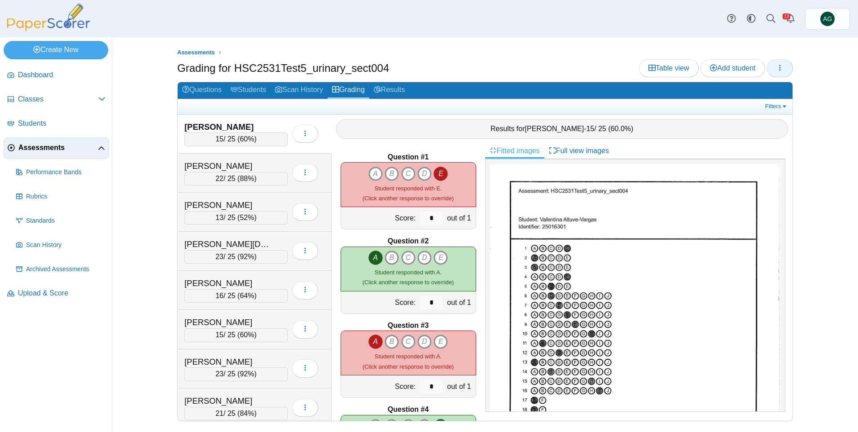
click at [782, 68] on icon "button" at bounding box center [780, 67] width 7 height 7
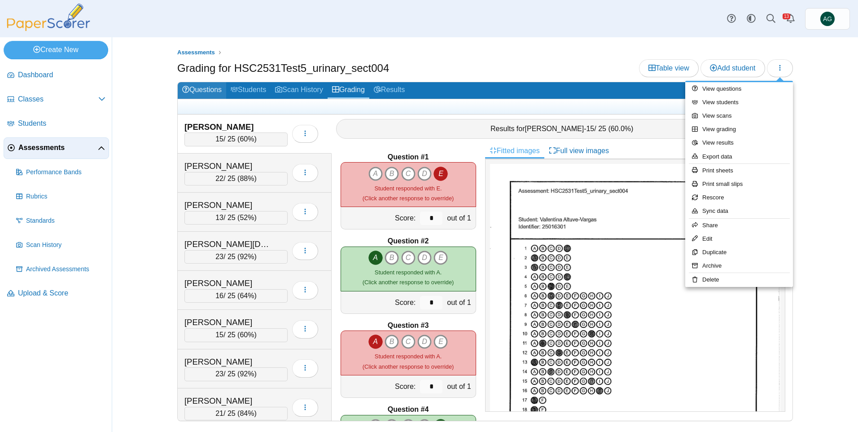
click at [204, 90] on link "Questions" at bounding box center [202, 90] width 48 height 17
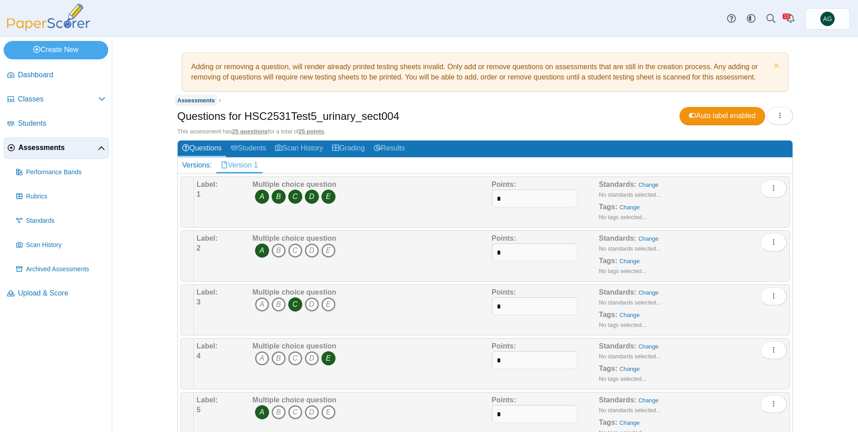
click at [198, 103] on span "Assessments" at bounding box center [196, 100] width 38 height 7
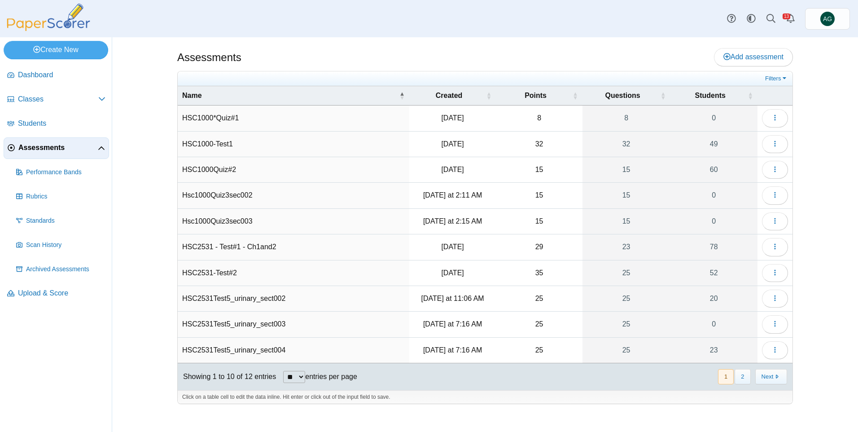
click at [297, 373] on select "** ** ** ***" at bounding box center [294, 377] width 22 height 12
click at [661, 343] on link "25" at bounding box center [627, 350] width 88 height 25
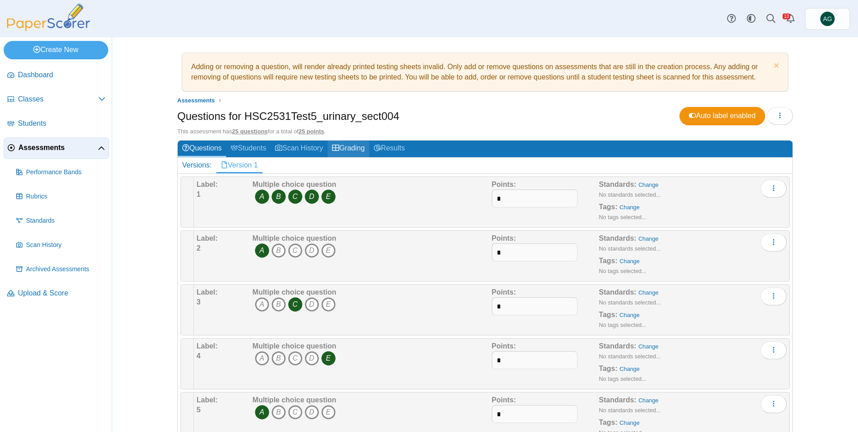
click at [347, 144] on link "Grading" at bounding box center [349, 148] width 42 height 17
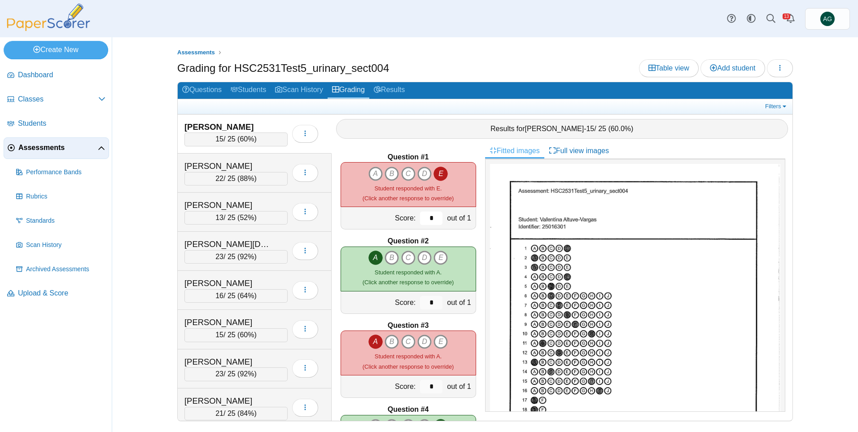
click at [425, 217] on input "*" at bounding box center [431, 217] width 22 height 13
drag, startPoint x: 427, startPoint y: 218, endPoint x: 406, endPoint y: 219, distance: 20.7
click at [407, 219] on div "Score: * out of 1" at bounding box center [409, 218] width 136 height 22
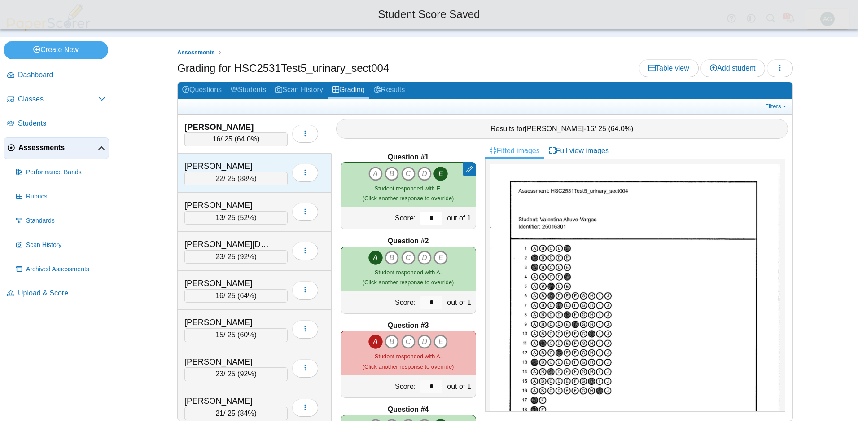
type input "*"
click at [266, 162] on div "[PERSON_NAME]" at bounding box center [229, 166] width 90 height 12
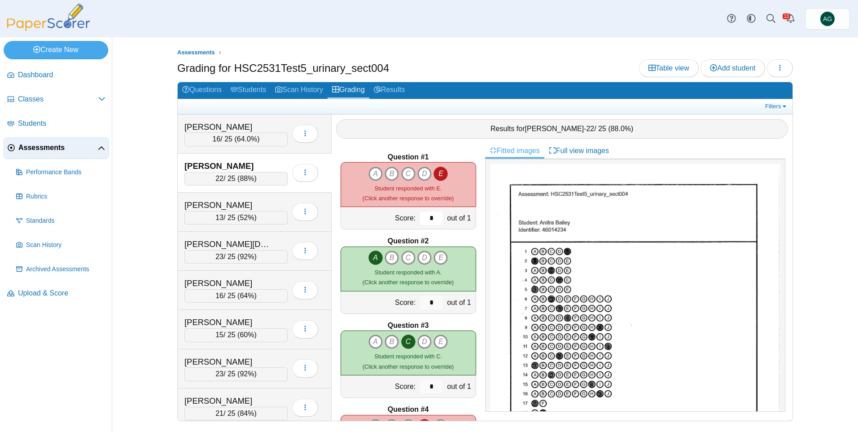
drag, startPoint x: 429, startPoint y: 218, endPoint x: 416, endPoint y: 218, distance: 12.6
click at [420, 218] on input "*" at bounding box center [431, 217] width 22 height 13
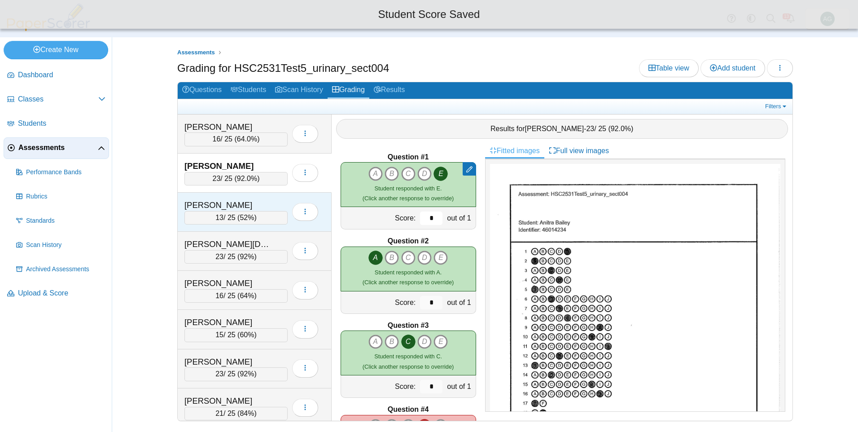
type input "*"
click at [263, 201] on div "[PERSON_NAME]" at bounding box center [229, 205] width 90 height 12
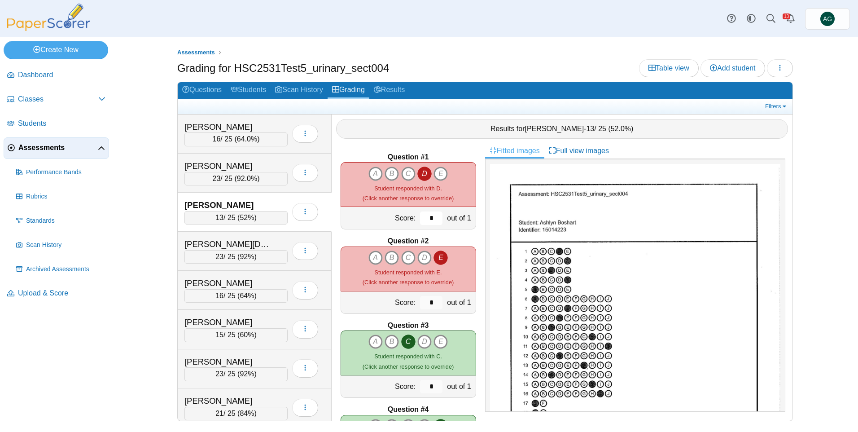
drag, startPoint x: 426, startPoint y: 215, endPoint x: 413, endPoint y: 217, distance: 13.2
click at [420, 217] on input "*" at bounding box center [431, 217] width 22 height 13
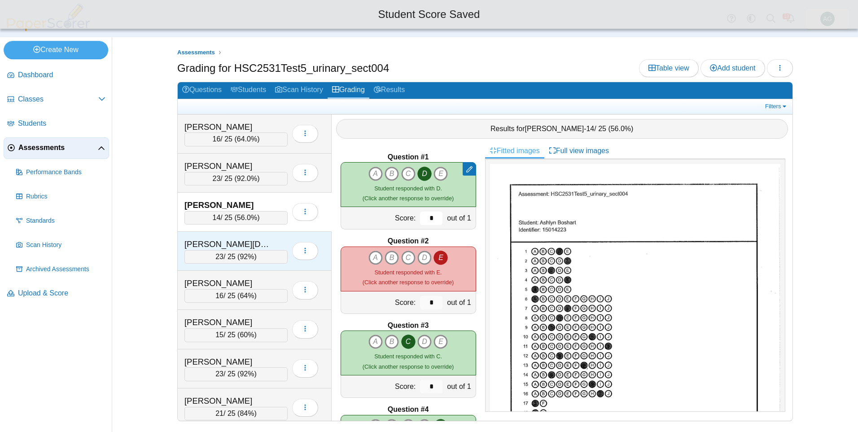
type input "*"
click at [274, 245] on div "[PERSON_NAME][DEMOGRAPHIC_DATA]" at bounding box center [229, 244] width 90 height 12
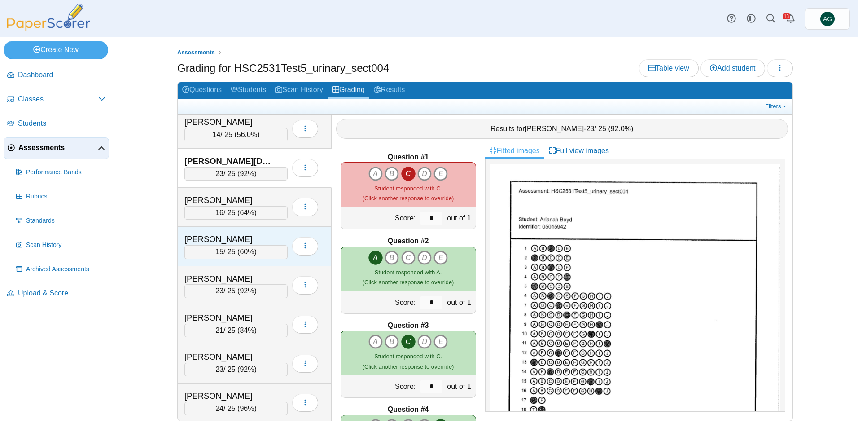
scroll to position [90, 0]
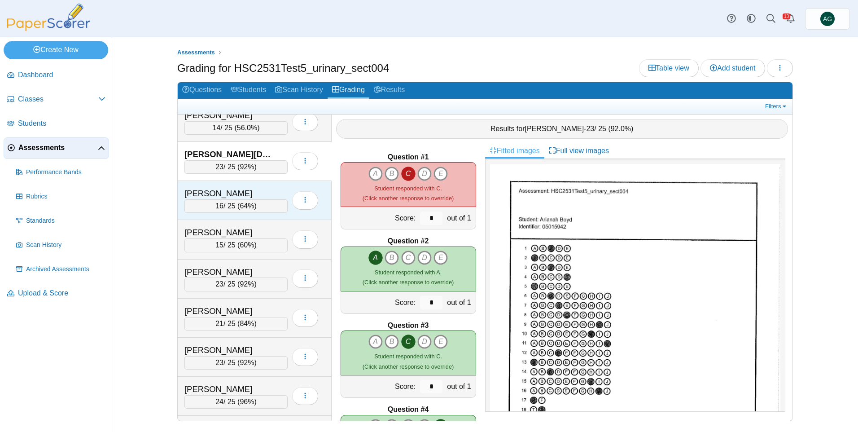
click at [260, 189] on div "[PERSON_NAME]" at bounding box center [229, 194] width 90 height 12
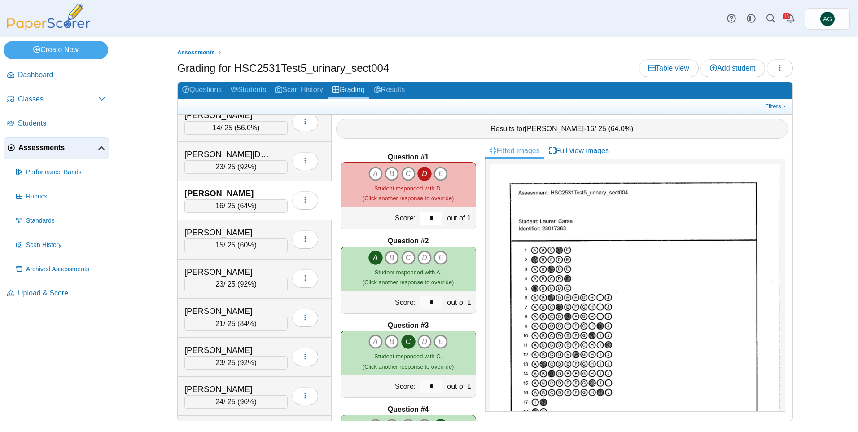
drag, startPoint x: 430, startPoint y: 218, endPoint x: 413, endPoint y: 218, distance: 17.5
click at [420, 218] on input "*" at bounding box center [431, 217] width 22 height 13
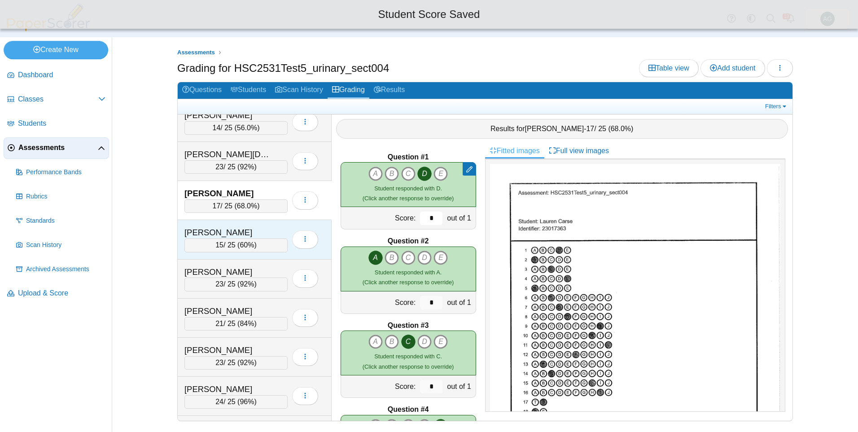
type input "*"
click at [272, 232] on div "[PERSON_NAME]" at bounding box center [229, 233] width 90 height 12
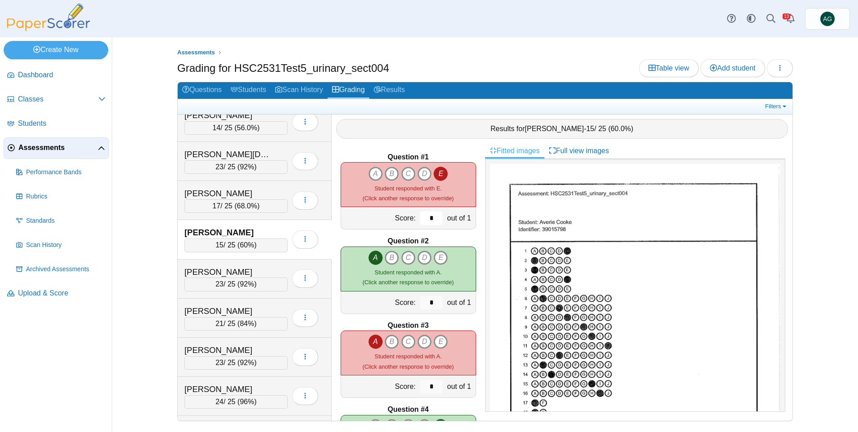
drag, startPoint x: 426, startPoint y: 218, endPoint x: 415, endPoint y: 218, distance: 10.8
click at [420, 218] on input "*" at bounding box center [431, 217] width 22 height 13
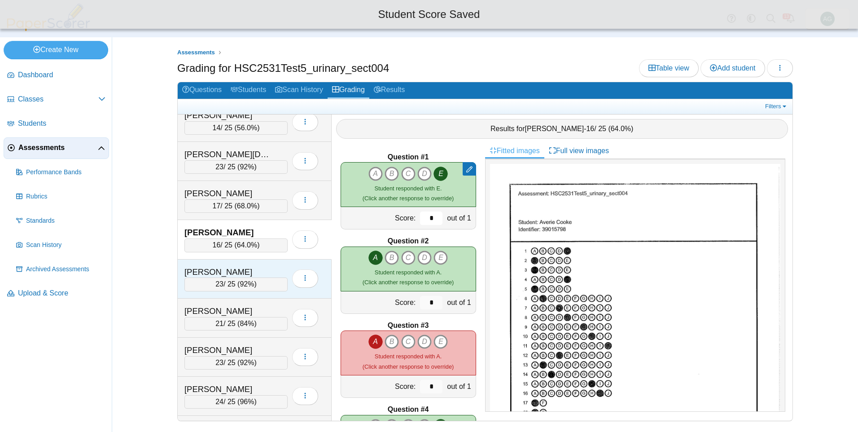
type input "*"
click at [261, 265] on div "Forbes, Andrea 23 / 25 ( 92% ) Loading…" at bounding box center [255, 278] width 154 height 39
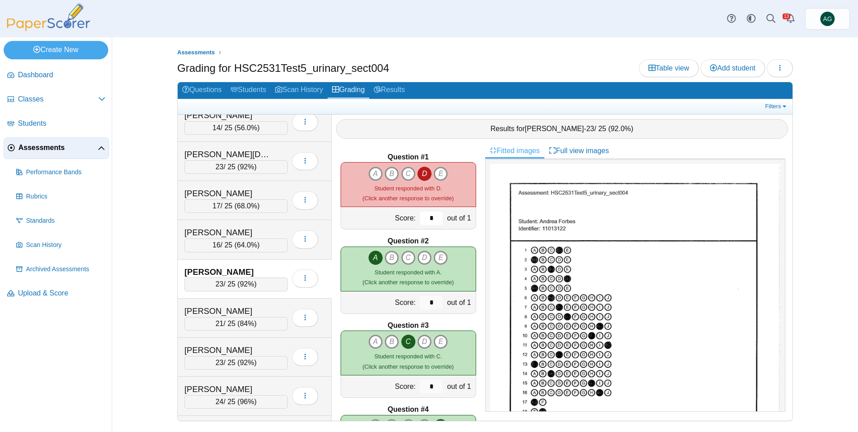
drag, startPoint x: 432, startPoint y: 220, endPoint x: 415, endPoint y: 220, distance: 16.6
click at [420, 220] on input "*" at bounding box center [431, 217] width 22 height 13
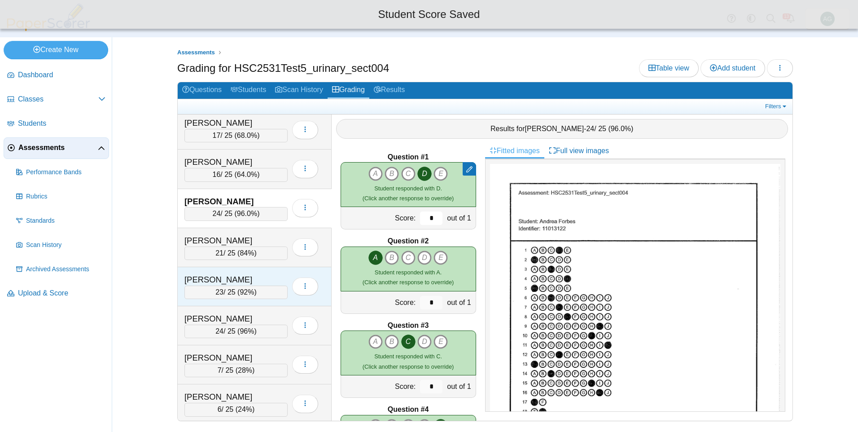
scroll to position [180, 0]
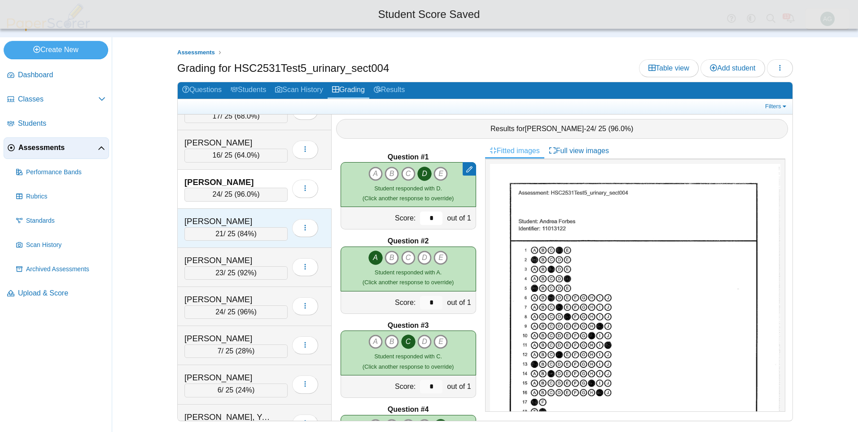
type input "*"
click at [261, 215] on div "Frago, Amalia 21 / 25 ( 84% ) Loading…" at bounding box center [255, 228] width 154 height 39
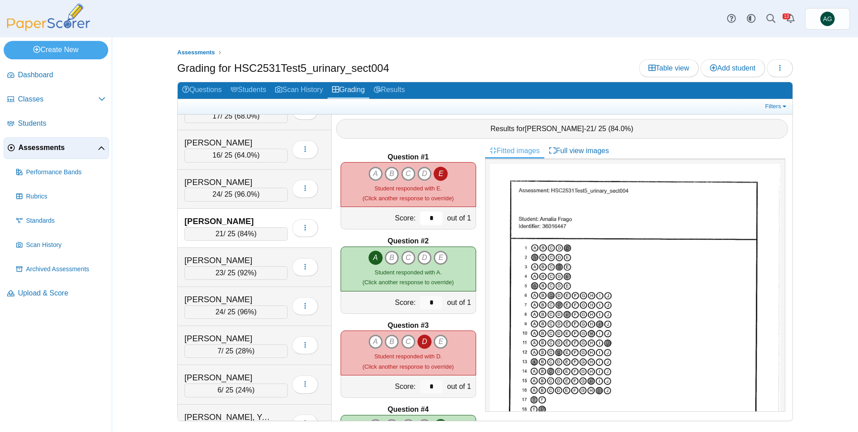
drag, startPoint x: 430, startPoint y: 220, endPoint x: 406, endPoint y: 219, distance: 24.3
click at [406, 219] on div "Score: * out of 1" at bounding box center [409, 218] width 136 height 22
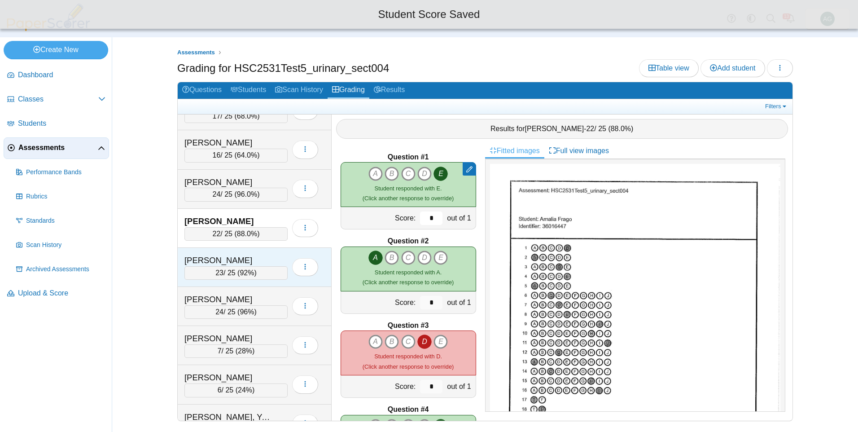
type input "*"
click at [277, 260] on div "[PERSON_NAME]" at bounding box center [235, 260] width 103 height 12
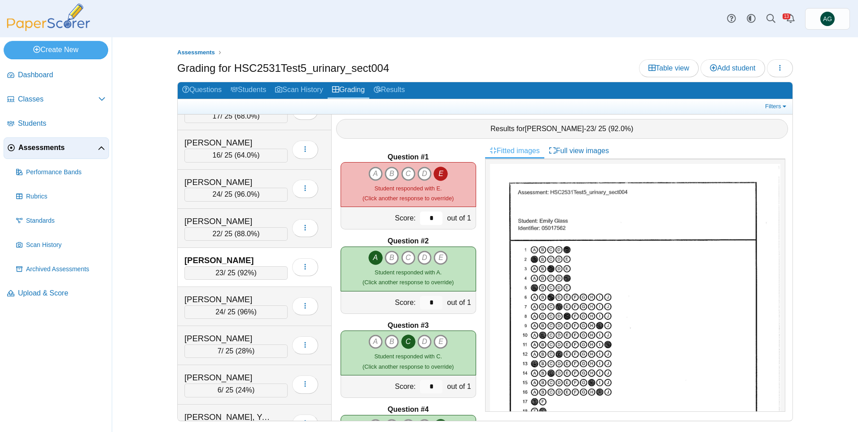
drag, startPoint x: 430, startPoint y: 220, endPoint x: 412, endPoint y: 220, distance: 17.5
click at [420, 220] on input "*" at bounding box center [431, 217] width 22 height 13
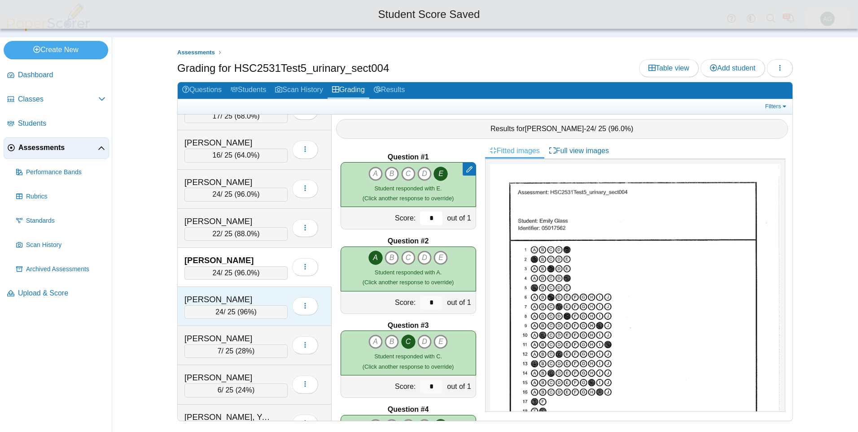
type input "*"
click at [261, 294] on div "[PERSON_NAME]" at bounding box center [229, 300] width 90 height 12
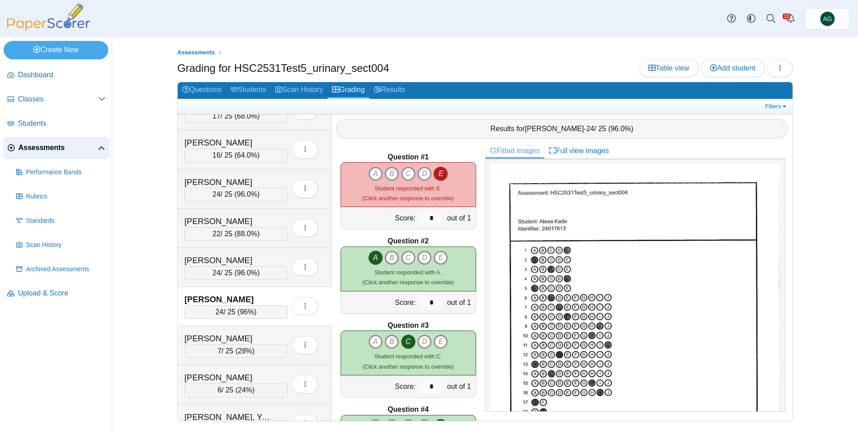
drag, startPoint x: 436, startPoint y: 217, endPoint x: 418, endPoint y: 219, distance: 18.1
click at [418, 219] on div "*" at bounding box center [431, 218] width 27 height 22
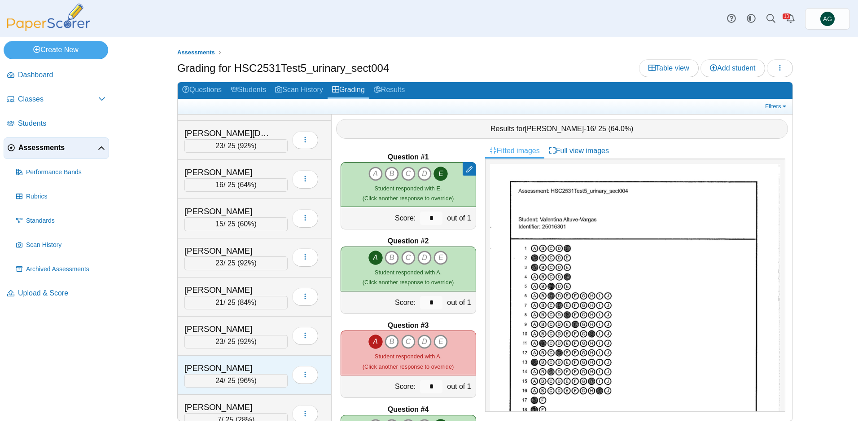
scroll to position [135, 0]
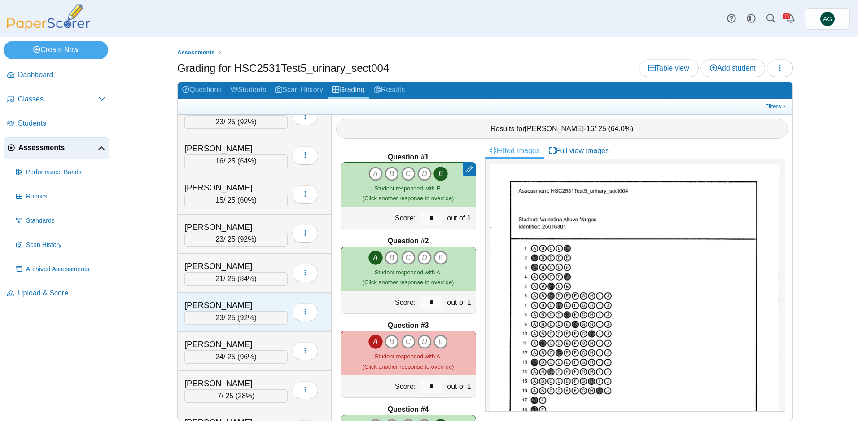
click at [261, 299] on div "[PERSON_NAME]" at bounding box center [229, 305] width 90 height 12
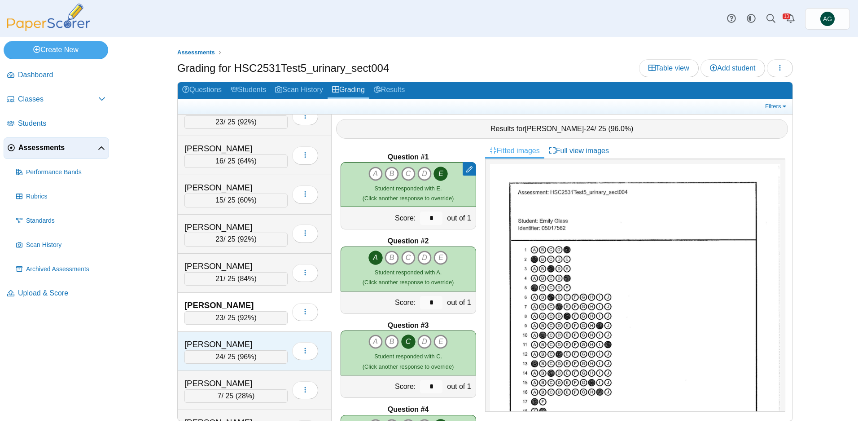
click at [271, 345] on div "[PERSON_NAME]" at bounding box center [229, 344] width 90 height 12
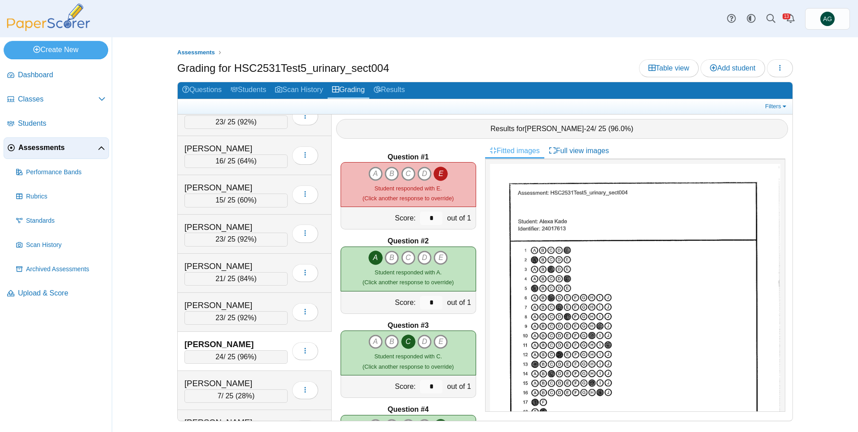
click at [427, 223] on div "*" at bounding box center [431, 218] width 27 height 22
drag, startPoint x: 426, startPoint y: 221, endPoint x: 409, endPoint y: 219, distance: 16.7
click at [409, 219] on div "Score: * out of 1" at bounding box center [409, 218] width 136 height 22
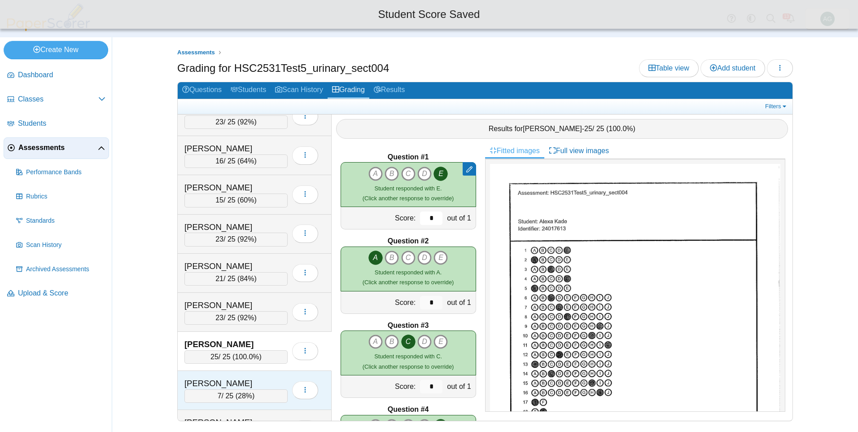
type input "*"
click at [258, 381] on div "[PERSON_NAME]" at bounding box center [229, 383] width 90 height 12
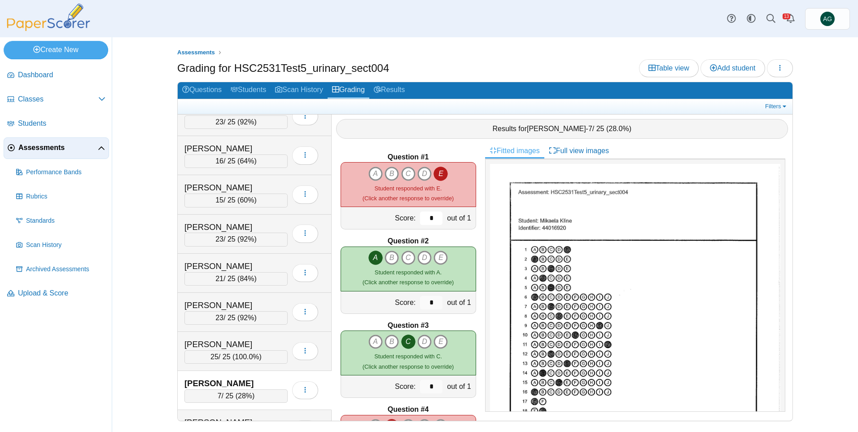
click at [422, 216] on input "*" at bounding box center [431, 217] width 22 height 13
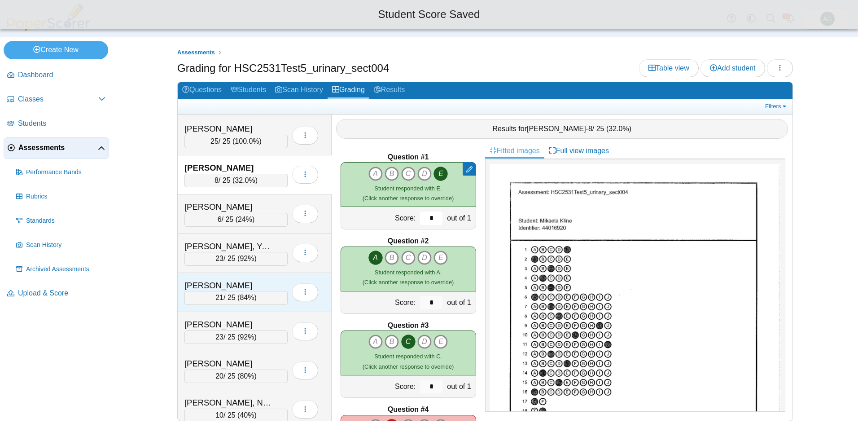
scroll to position [359, 0]
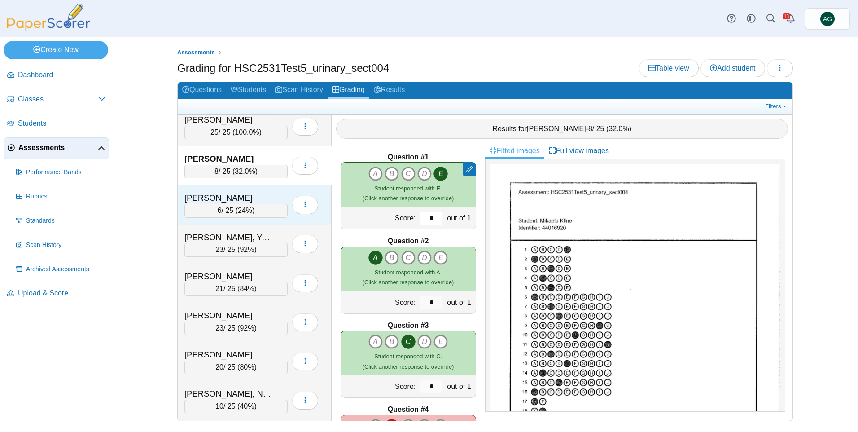
type input "*"
click at [268, 194] on div "[PERSON_NAME]" at bounding box center [229, 198] width 90 height 12
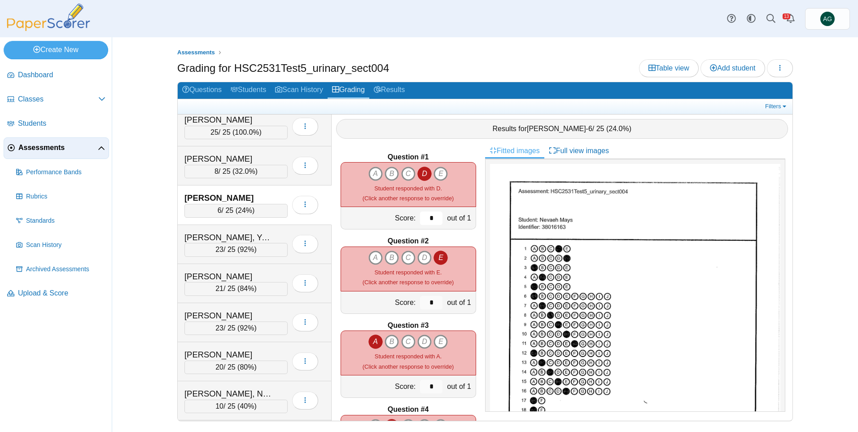
drag, startPoint x: 432, startPoint y: 217, endPoint x: 408, endPoint y: 217, distance: 24.7
click at [408, 217] on div "Score: * out of 1" at bounding box center [409, 218] width 136 height 22
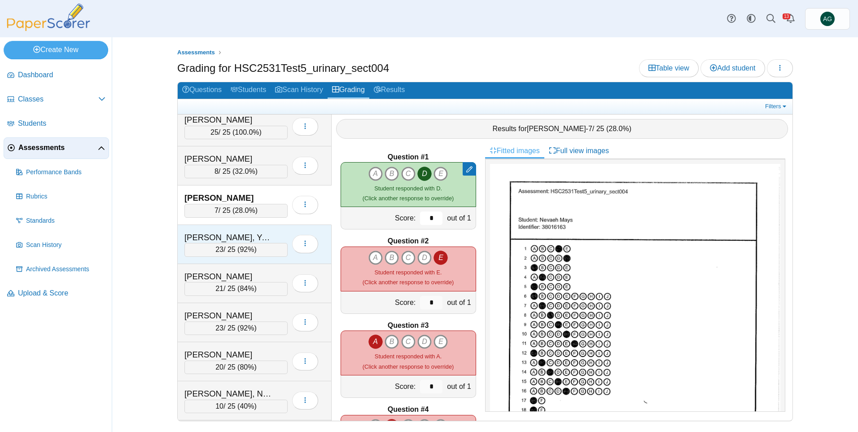
type input "*"
click at [268, 231] on div "[PERSON_NAME], Yahlady 23 / 25 ( 92% )" at bounding box center [255, 244] width 154 height 39
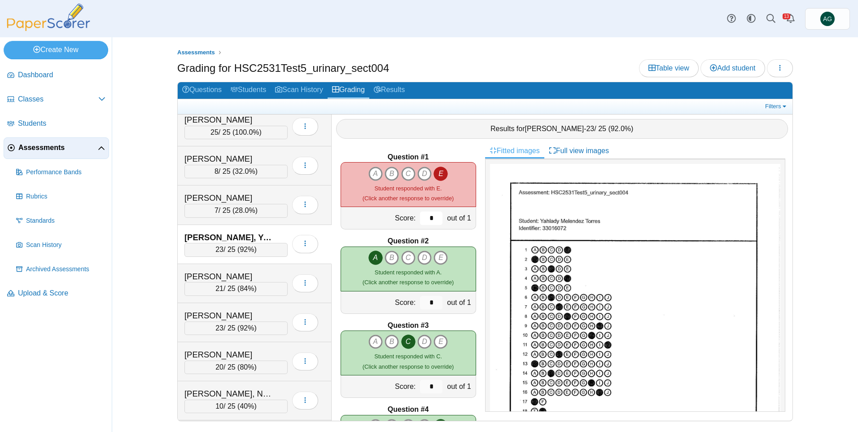
drag, startPoint x: 424, startPoint y: 219, endPoint x: 429, endPoint y: 218, distance: 5.4
click at [429, 218] on input "*" at bounding box center [431, 217] width 22 height 13
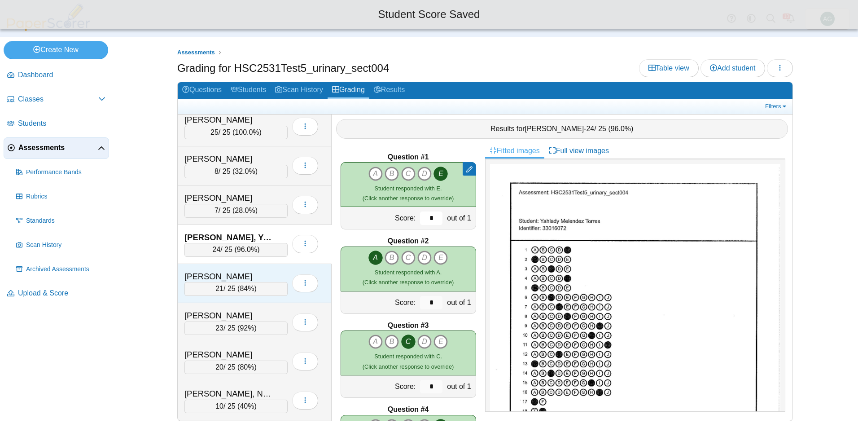
type input "*"
click at [229, 281] on div "[PERSON_NAME]" at bounding box center [229, 277] width 90 height 12
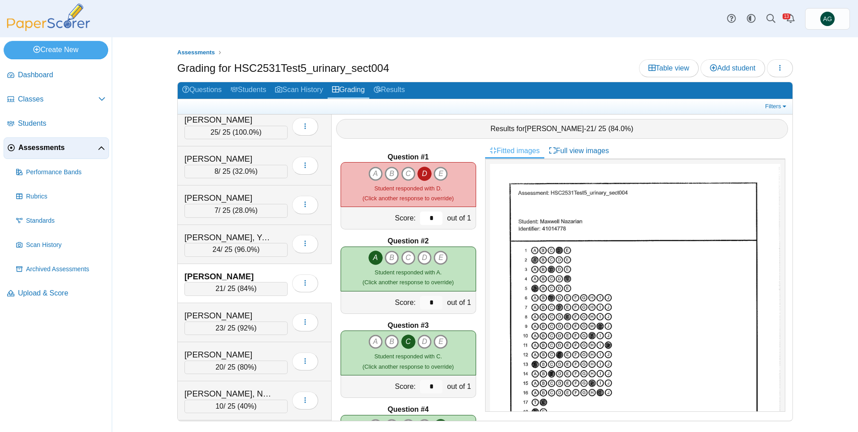
drag, startPoint x: 421, startPoint y: 217, endPoint x: 435, endPoint y: 217, distance: 14.4
click at [435, 217] on input "*" at bounding box center [431, 217] width 22 height 13
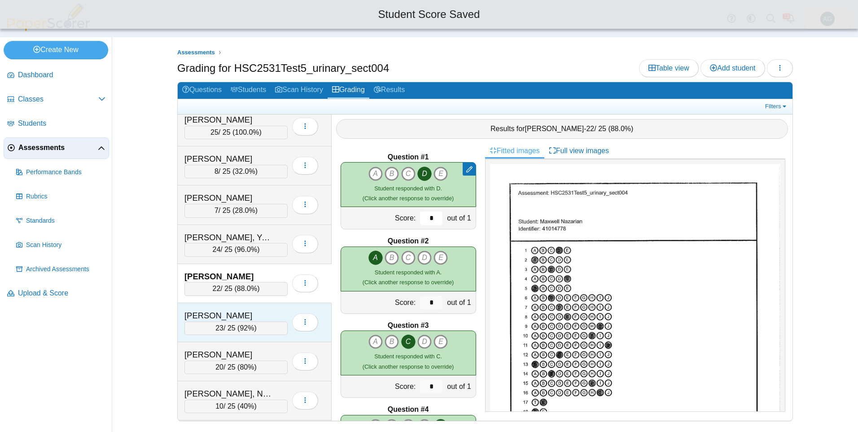
type input "*"
click at [236, 310] on div "[PERSON_NAME]" at bounding box center [229, 316] width 90 height 12
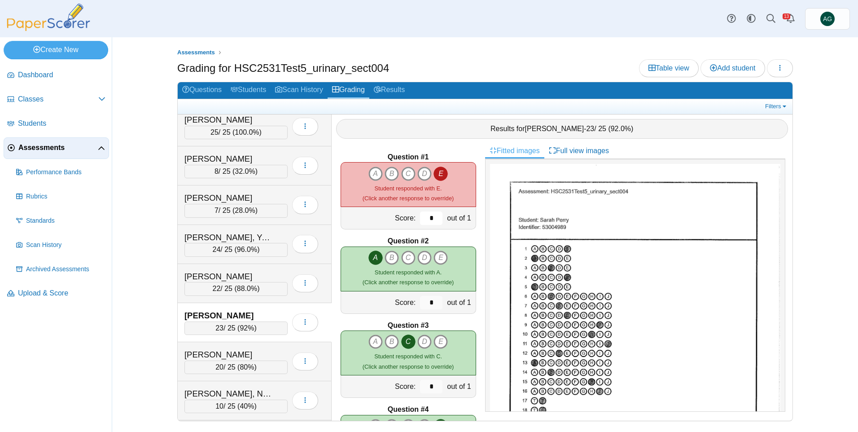
drag, startPoint x: 427, startPoint y: 215, endPoint x: 420, endPoint y: 216, distance: 6.8
click at [420, 216] on input "*" at bounding box center [431, 217] width 22 height 13
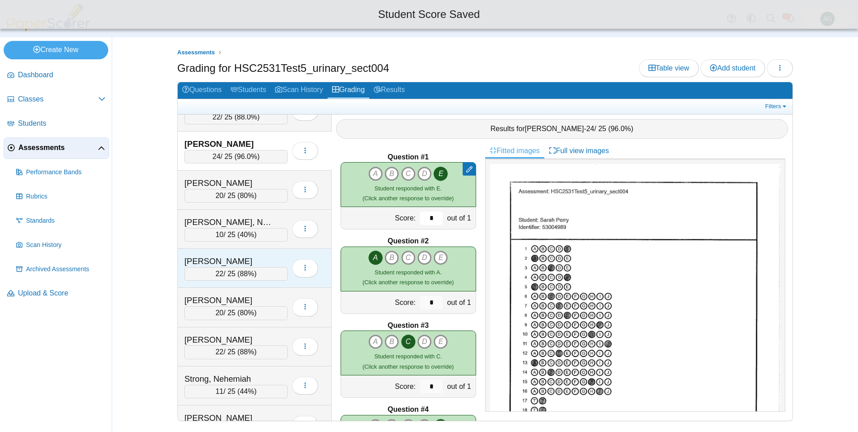
scroll to position [539, 0]
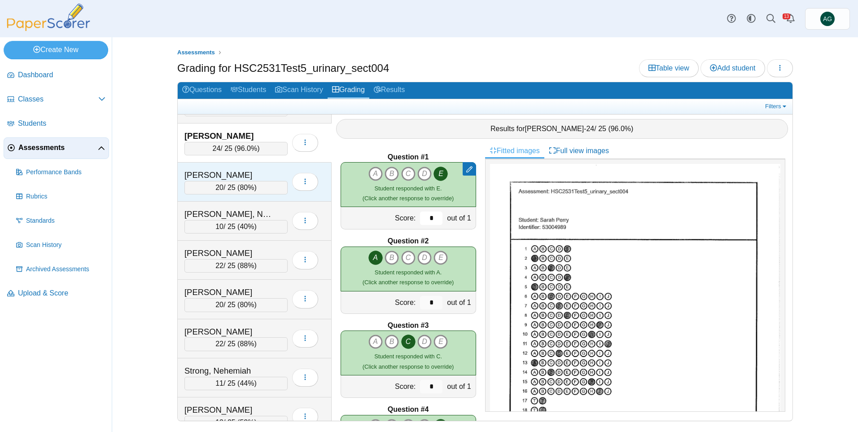
type input "*"
click at [273, 174] on div "[PERSON_NAME]" at bounding box center [229, 175] width 90 height 12
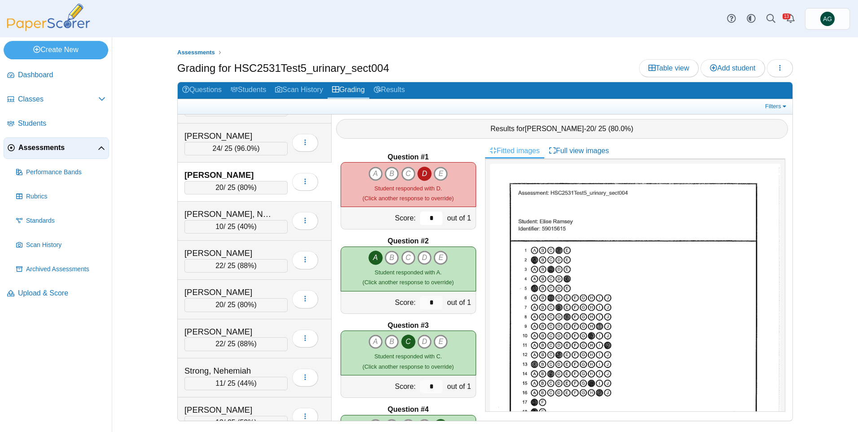
drag, startPoint x: 432, startPoint y: 218, endPoint x: 411, endPoint y: 221, distance: 20.9
click at [418, 221] on div "*" at bounding box center [431, 218] width 27 height 22
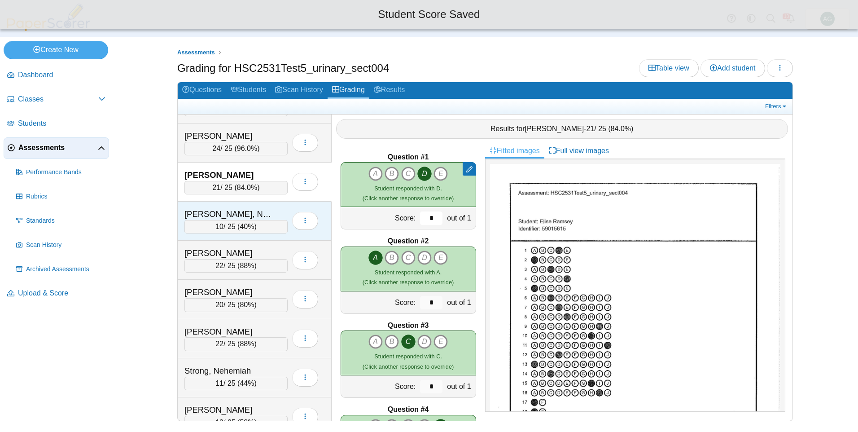
type input "*"
click at [248, 205] on div "[PERSON_NAME], Nephesh 10 / 25 ( 40% ) Loading…" at bounding box center [255, 221] width 154 height 39
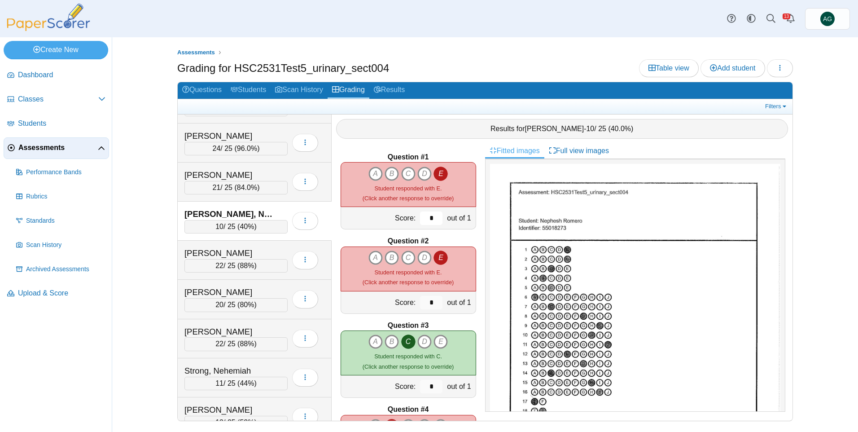
drag, startPoint x: 430, startPoint y: 219, endPoint x: 413, endPoint y: 219, distance: 16.2
click at [420, 219] on input "*" at bounding box center [431, 217] width 22 height 13
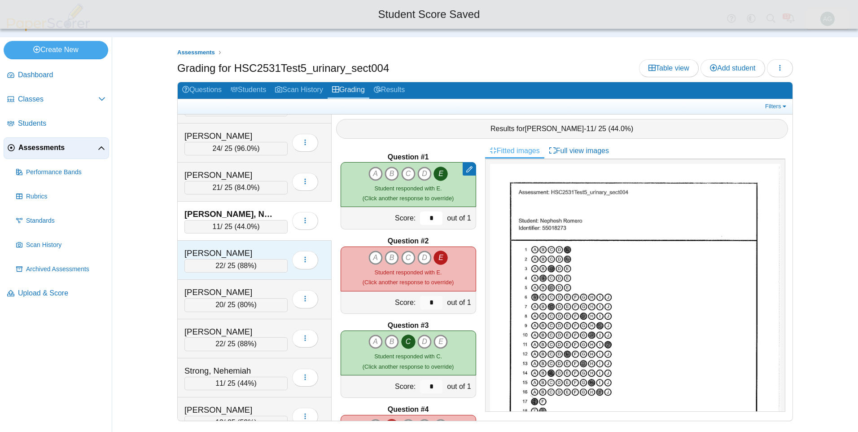
type input "*"
click at [250, 249] on div "[PERSON_NAME]" at bounding box center [229, 253] width 90 height 12
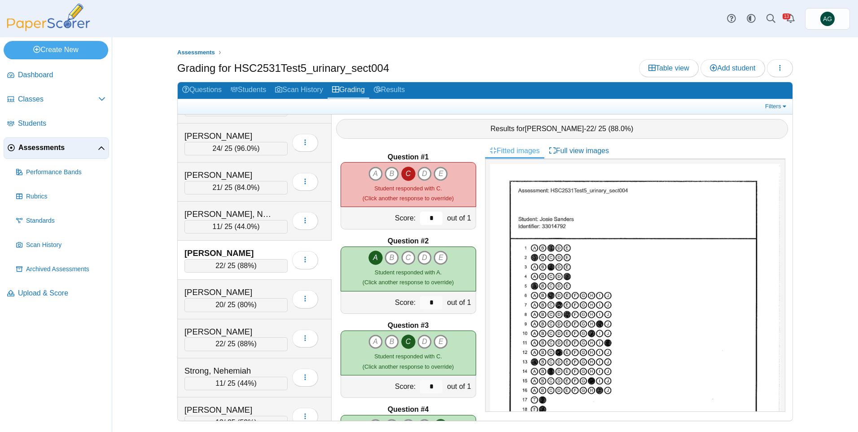
drag, startPoint x: 430, startPoint y: 216, endPoint x: 421, endPoint y: 219, distance: 9.5
click at [421, 219] on input "*" at bounding box center [431, 217] width 22 height 13
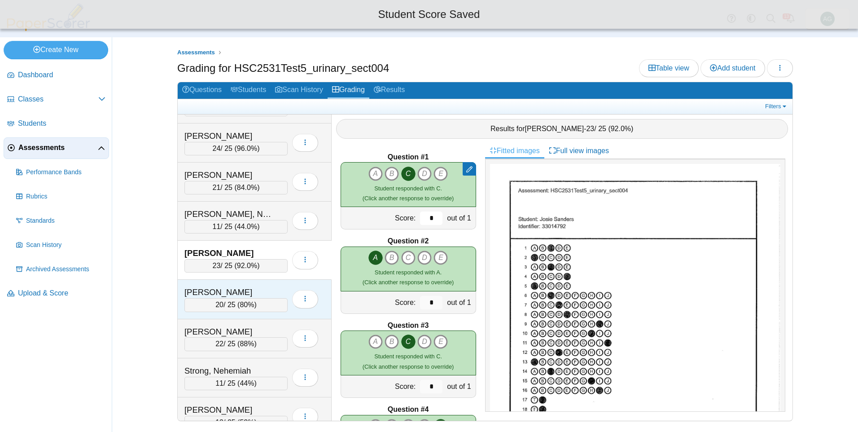
type input "*"
click at [253, 292] on div "[PERSON_NAME]" at bounding box center [229, 292] width 90 height 12
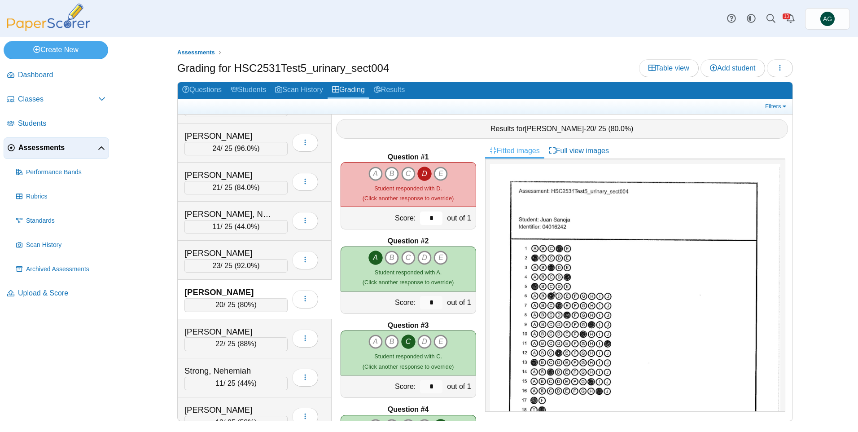
drag, startPoint x: 432, startPoint y: 214, endPoint x: 417, endPoint y: 215, distance: 15.8
click at [420, 215] on input "*" at bounding box center [431, 217] width 22 height 13
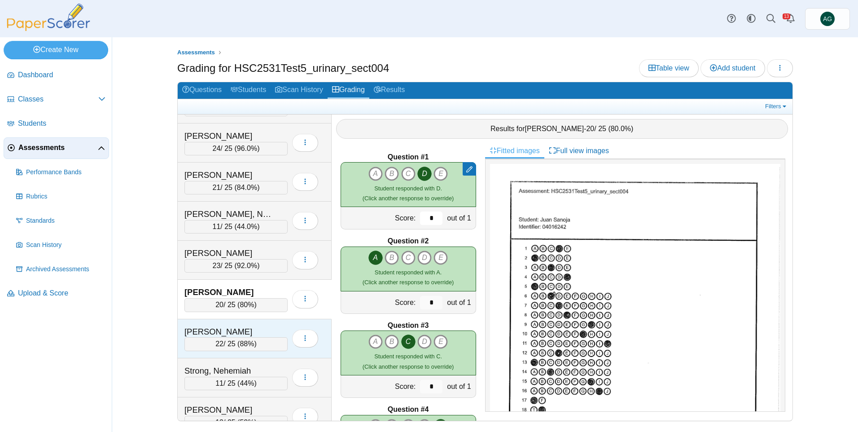
type input "*"
click at [263, 322] on div "[PERSON_NAME] 22 / 25 ( 88% ) Loading…" at bounding box center [255, 338] width 154 height 39
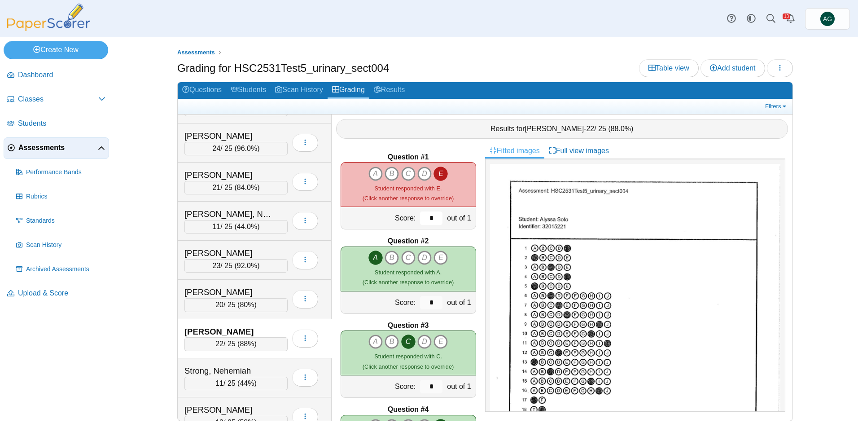
drag, startPoint x: 430, startPoint y: 215, endPoint x: 414, endPoint y: 215, distance: 16.6
click at [420, 215] on input "*" at bounding box center [431, 217] width 22 height 13
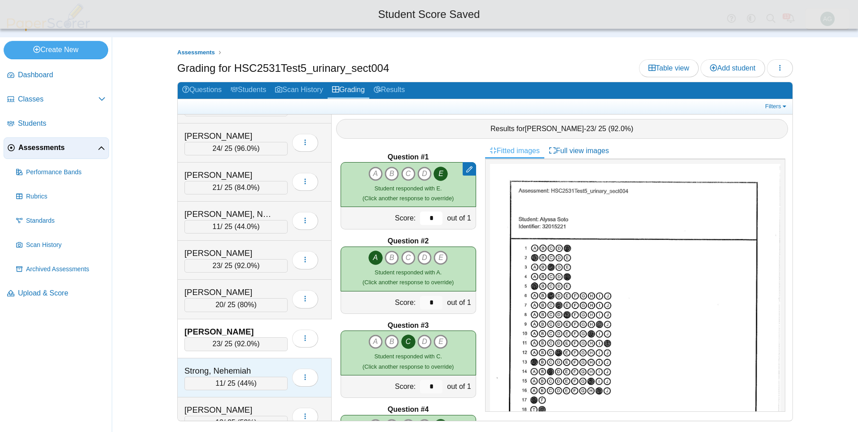
type input "*"
click at [253, 366] on div "Strong, Nehemiah" at bounding box center [229, 371] width 90 height 12
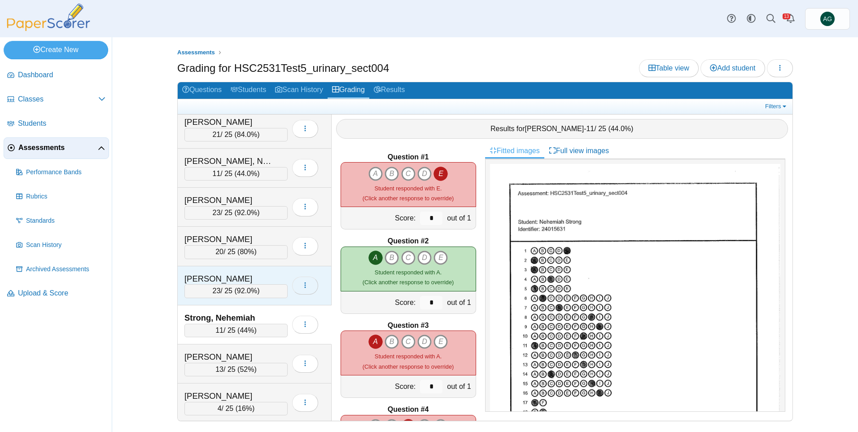
scroll to position [593, 0]
drag, startPoint x: 428, startPoint y: 218, endPoint x: 421, endPoint y: 221, distance: 7.3
click at [421, 221] on input "*" at bounding box center [431, 217] width 22 height 13
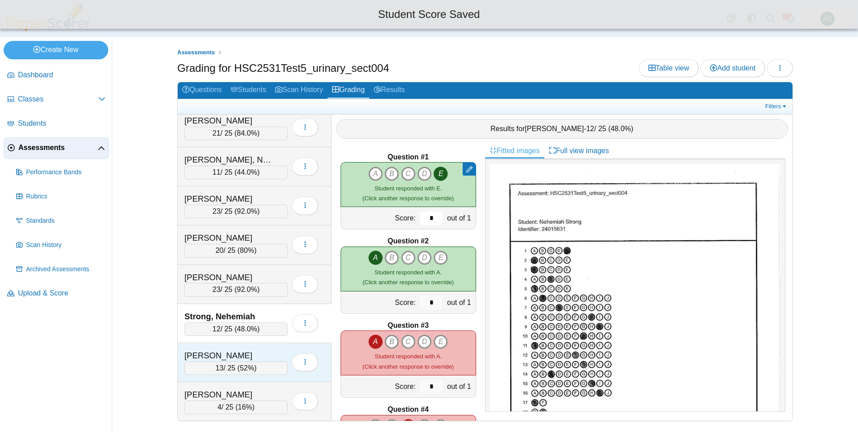
type input "*"
click at [260, 354] on div "[PERSON_NAME]" at bounding box center [229, 356] width 90 height 12
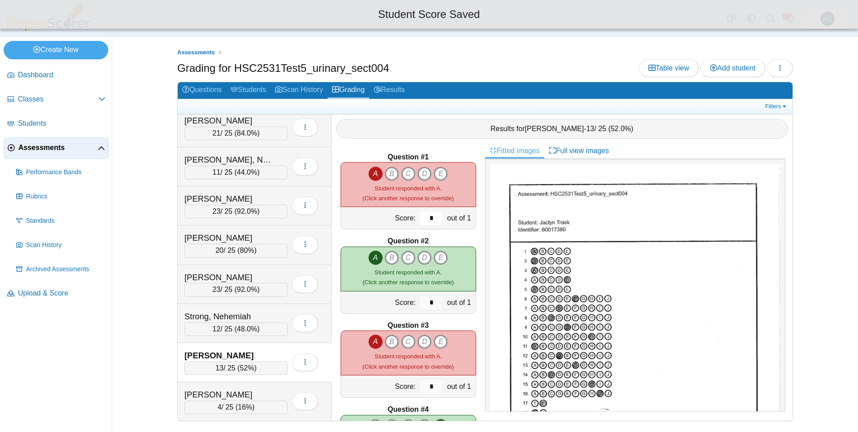
drag, startPoint x: 434, startPoint y: 218, endPoint x: 418, endPoint y: 220, distance: 16.3
click at [420, 220] on input "*" at bounding box center [431, 217] width 22 height 13
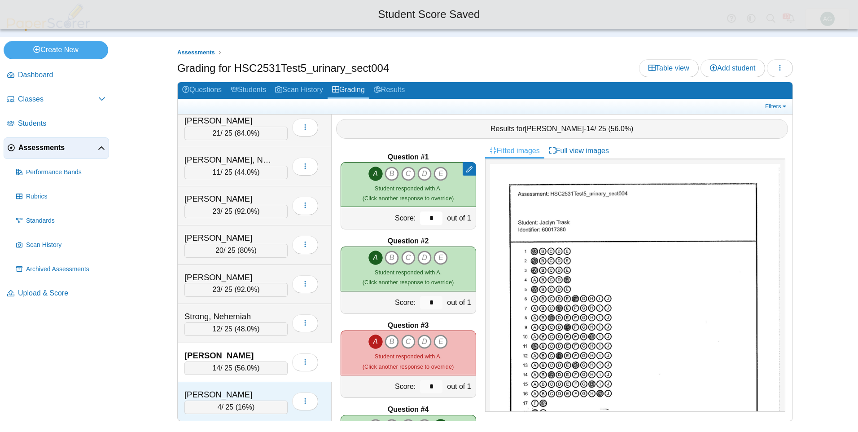
type input "*"
click at [251, 398] on div "[PERSON_NAME]" at bounding box center [229, 395] width 90 height 12
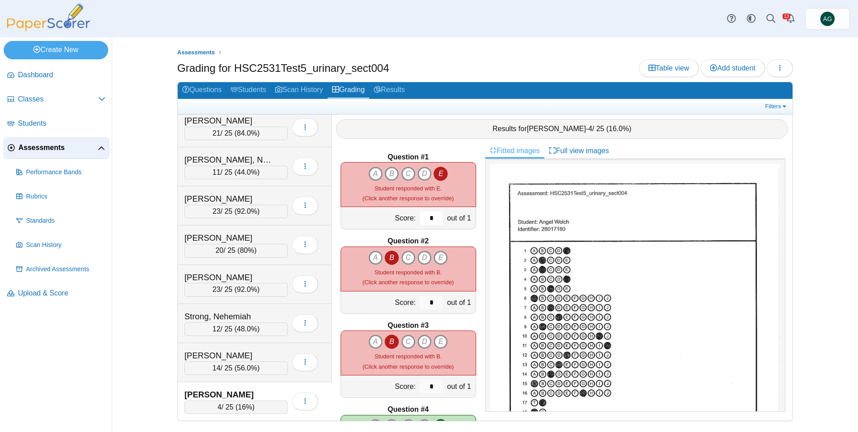
drag, startPoint x: 429, startPoint y: 214, endPoint x: 417, endPoint y: 217, distance: 12.9
click at [420, 217] on input "*" at bounding box center [431, 217] width 22 height 13
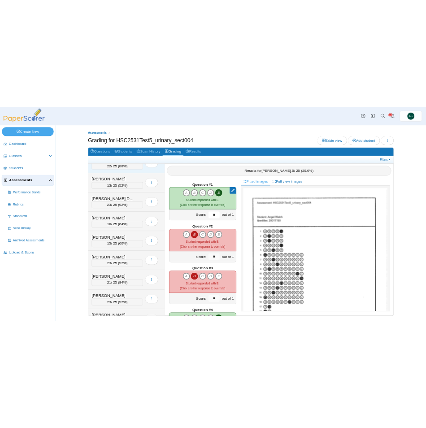
scroll to position [0, 0]
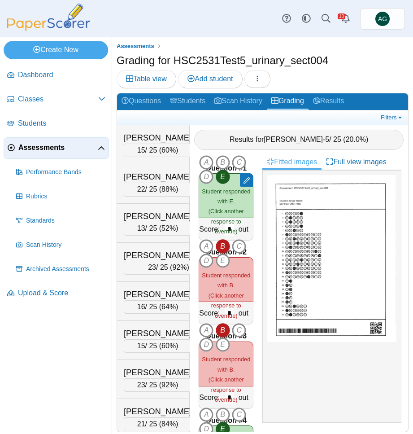
type input "*"
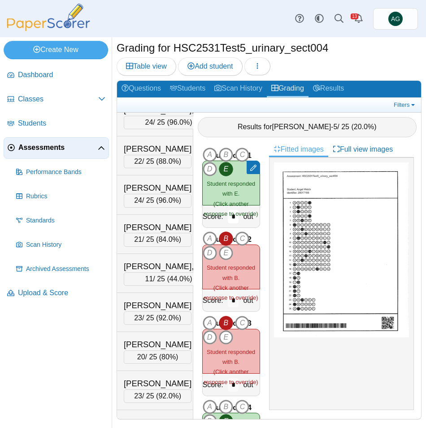
scroll to position [472, 0]
